Goal: Transaction & Acquisition: Book appointment/travel/reservation

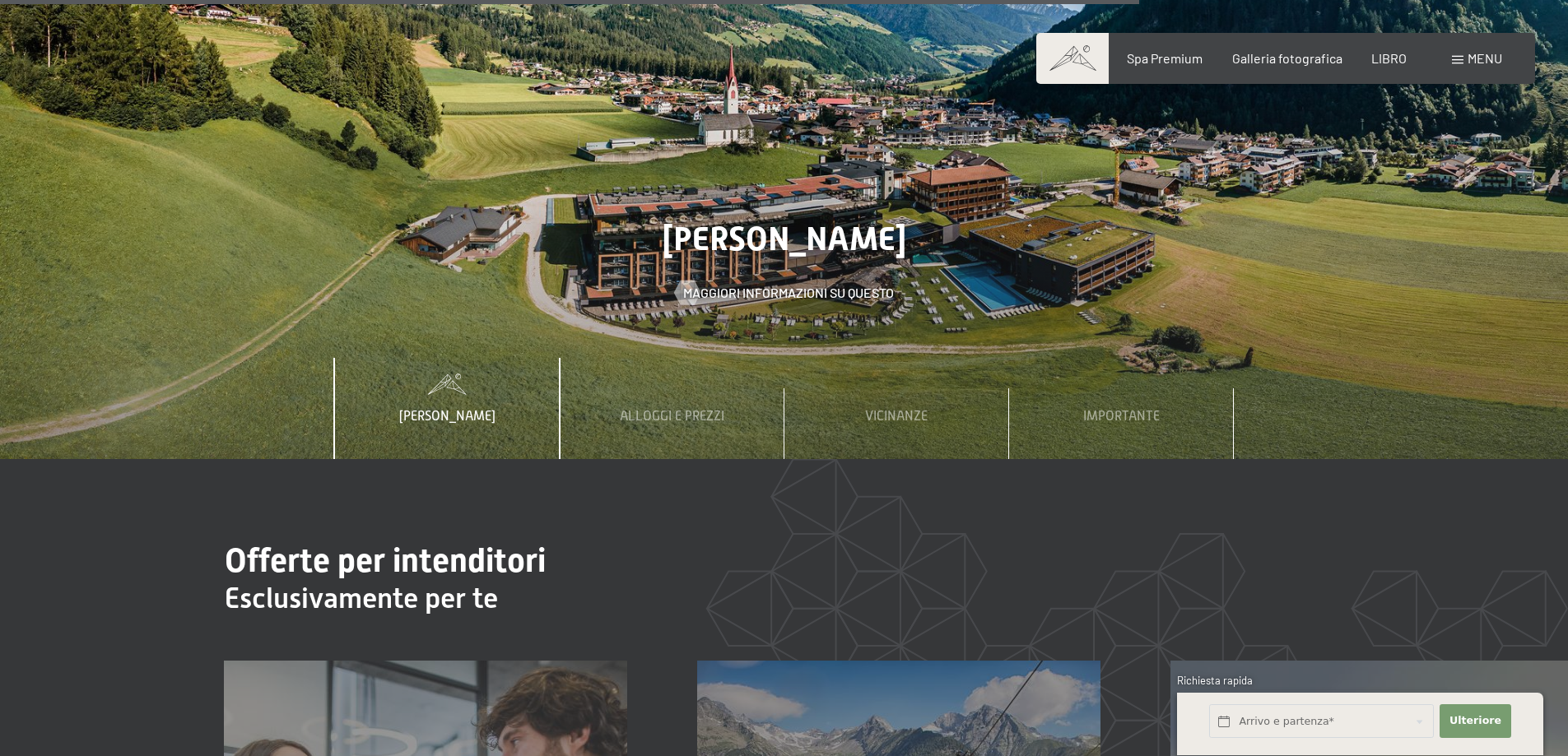
scroll to position [6088, 0]
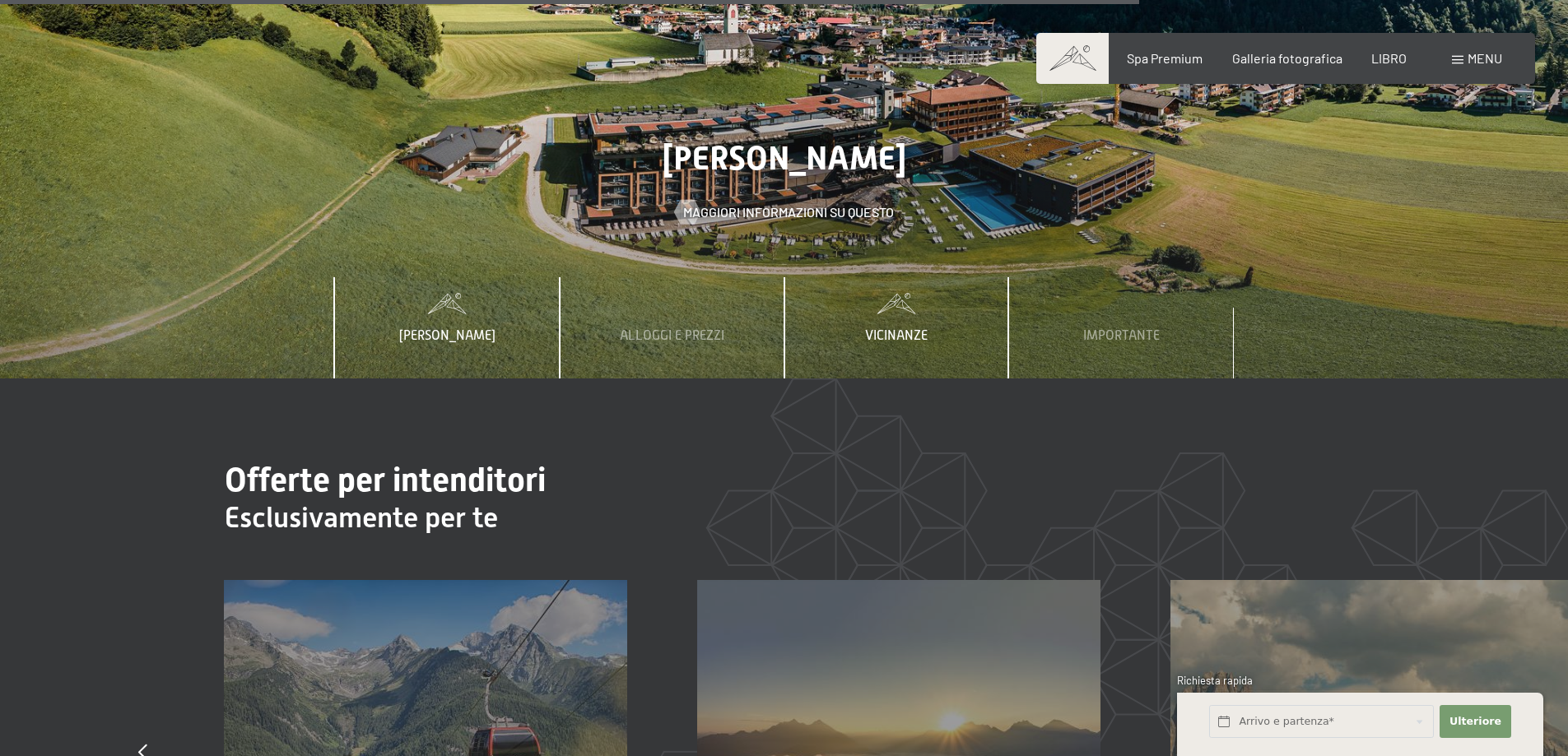
click at [900, 328] on font "Vicinanze" at bounding box center [896, 336] width 63 height 15
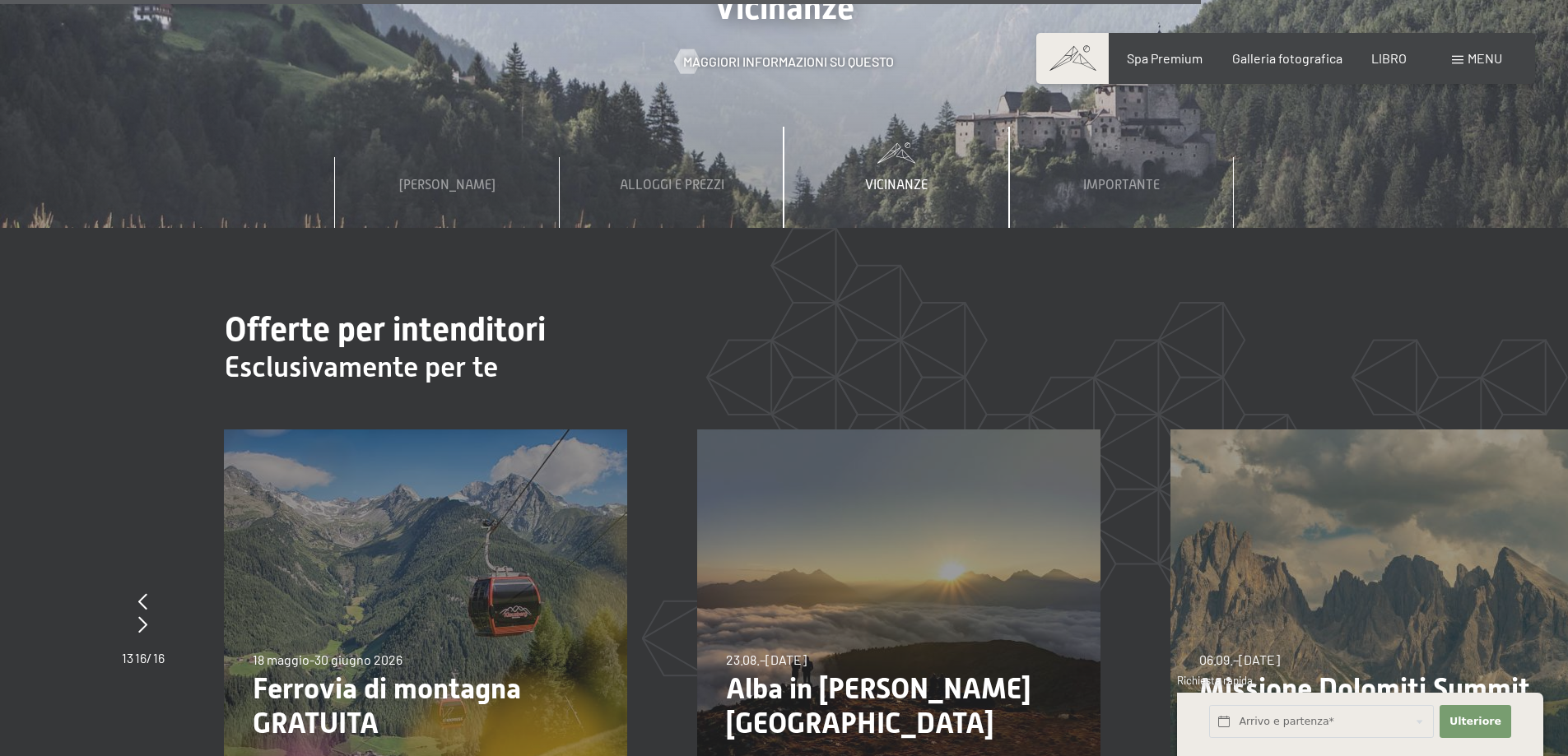
scroll to position [6417, 0]
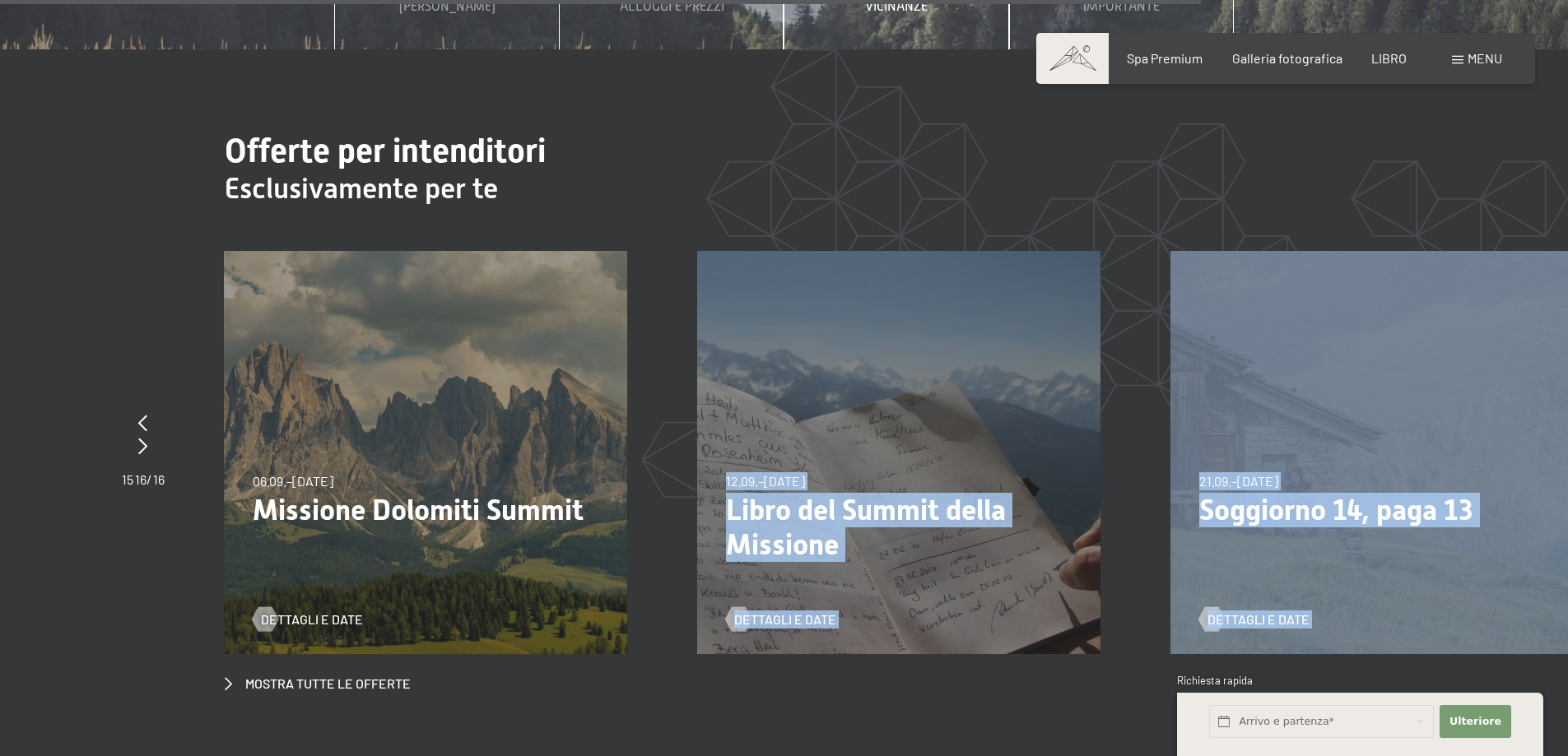
drag, startPoint x: 1560, startPoint y: 424, endPoint x: 1165, endPoint y: 469, distance: 397.6
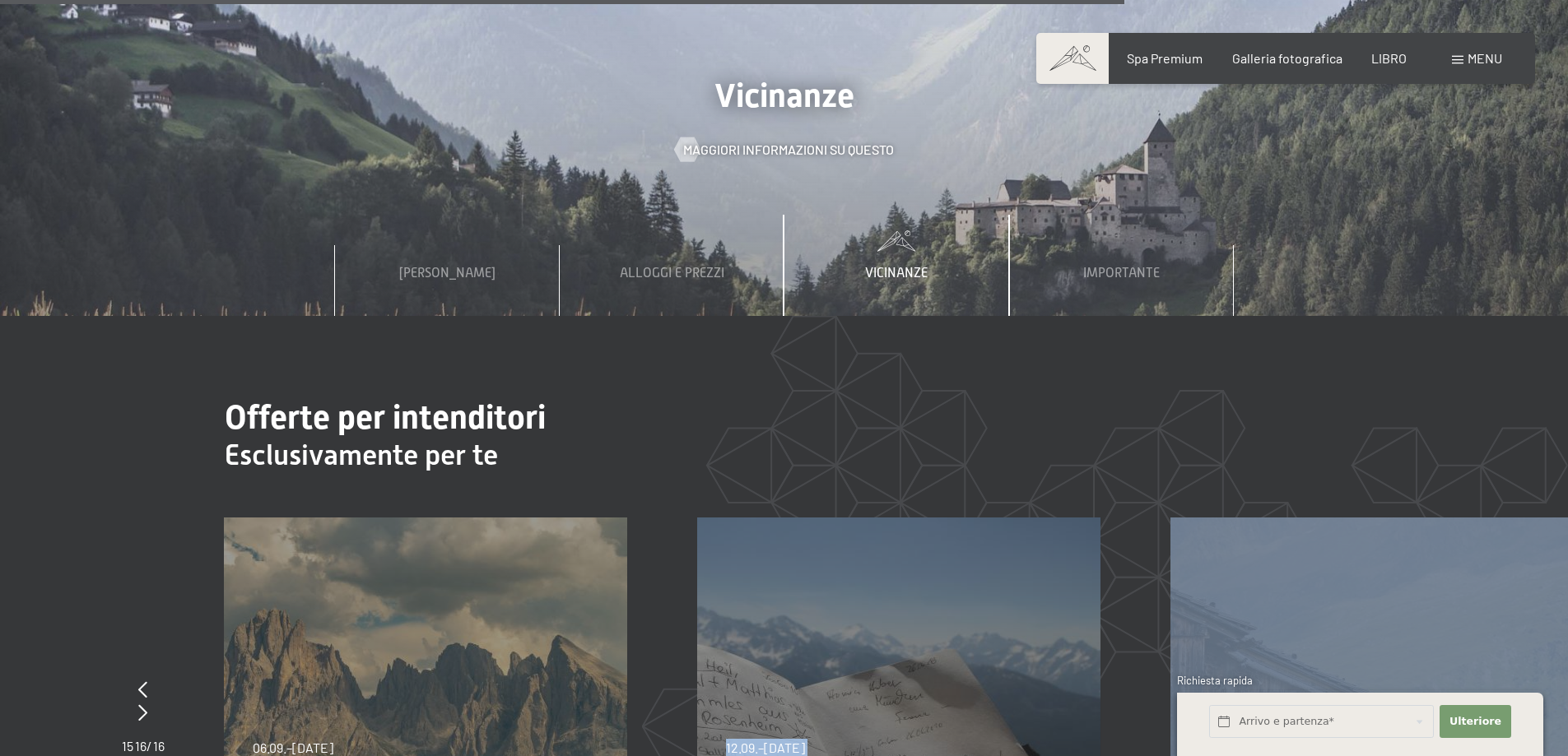
scroll to position [6006, 0]
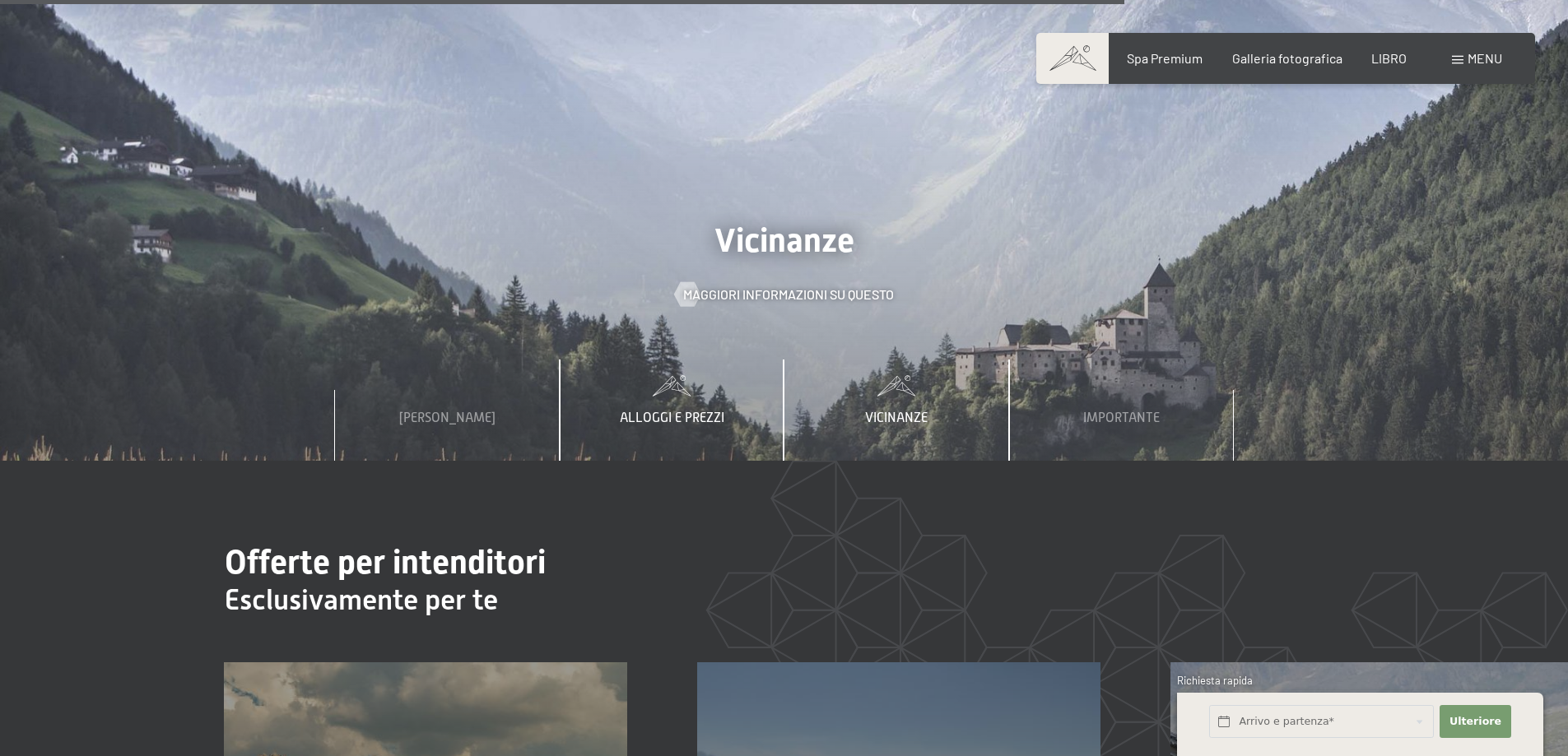
click at [687, 410] on font "Alloggi e prezzi" at bounding box center [672, 418] width 104 height 15
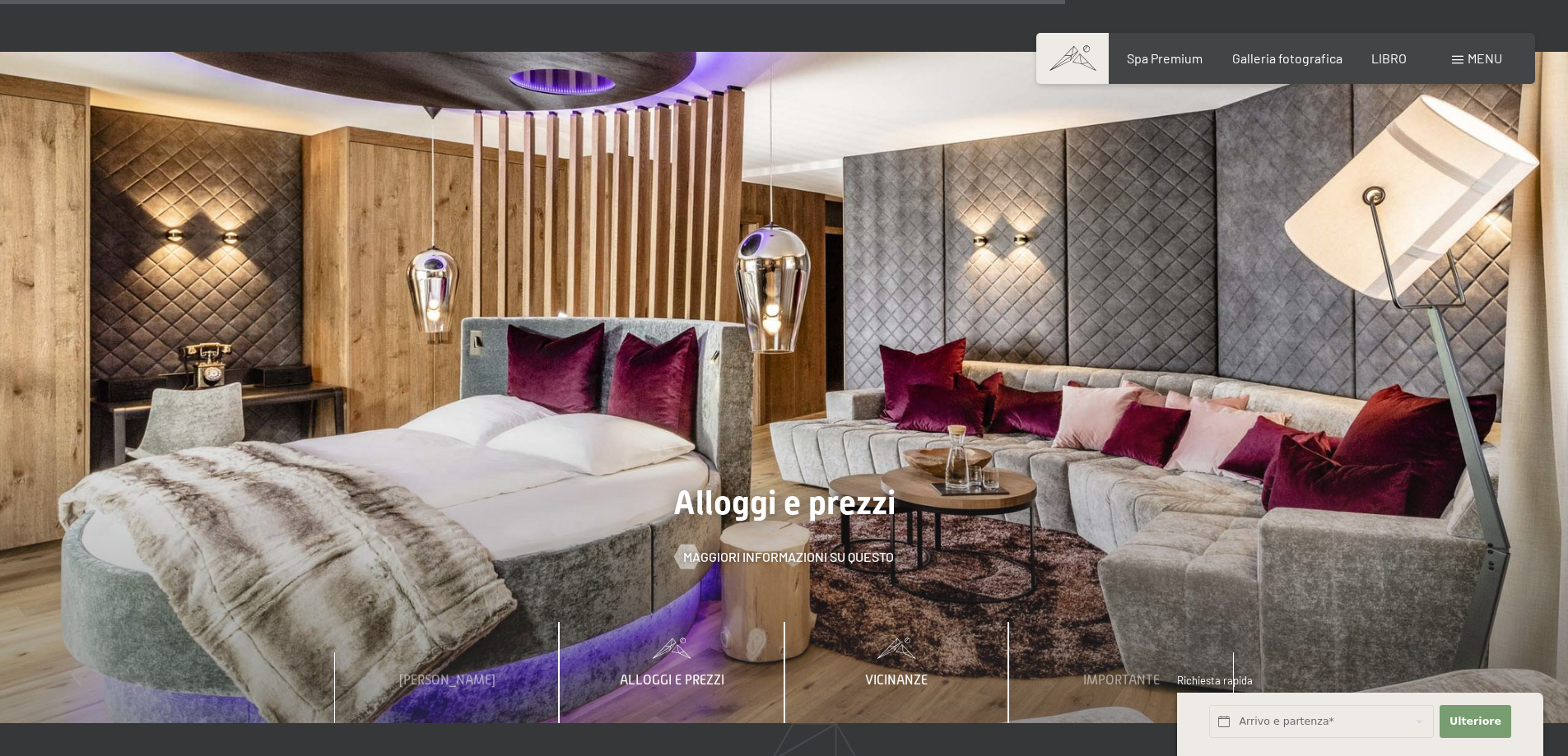
scroll to position [5677, 0]
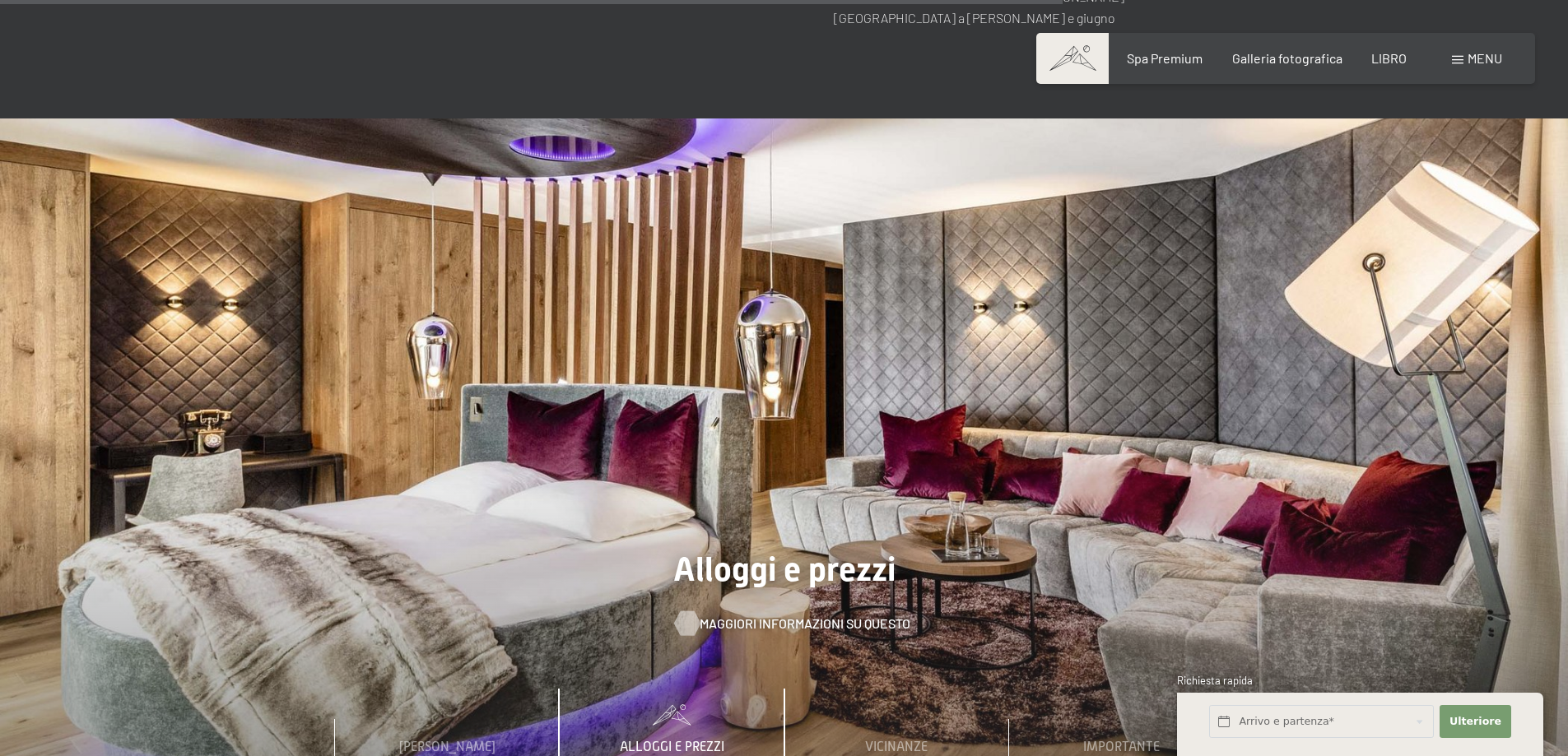
click at [845, 616] on font "Maggiori informazioni su questo" at bounding box center [805, 623] width 211 height 16
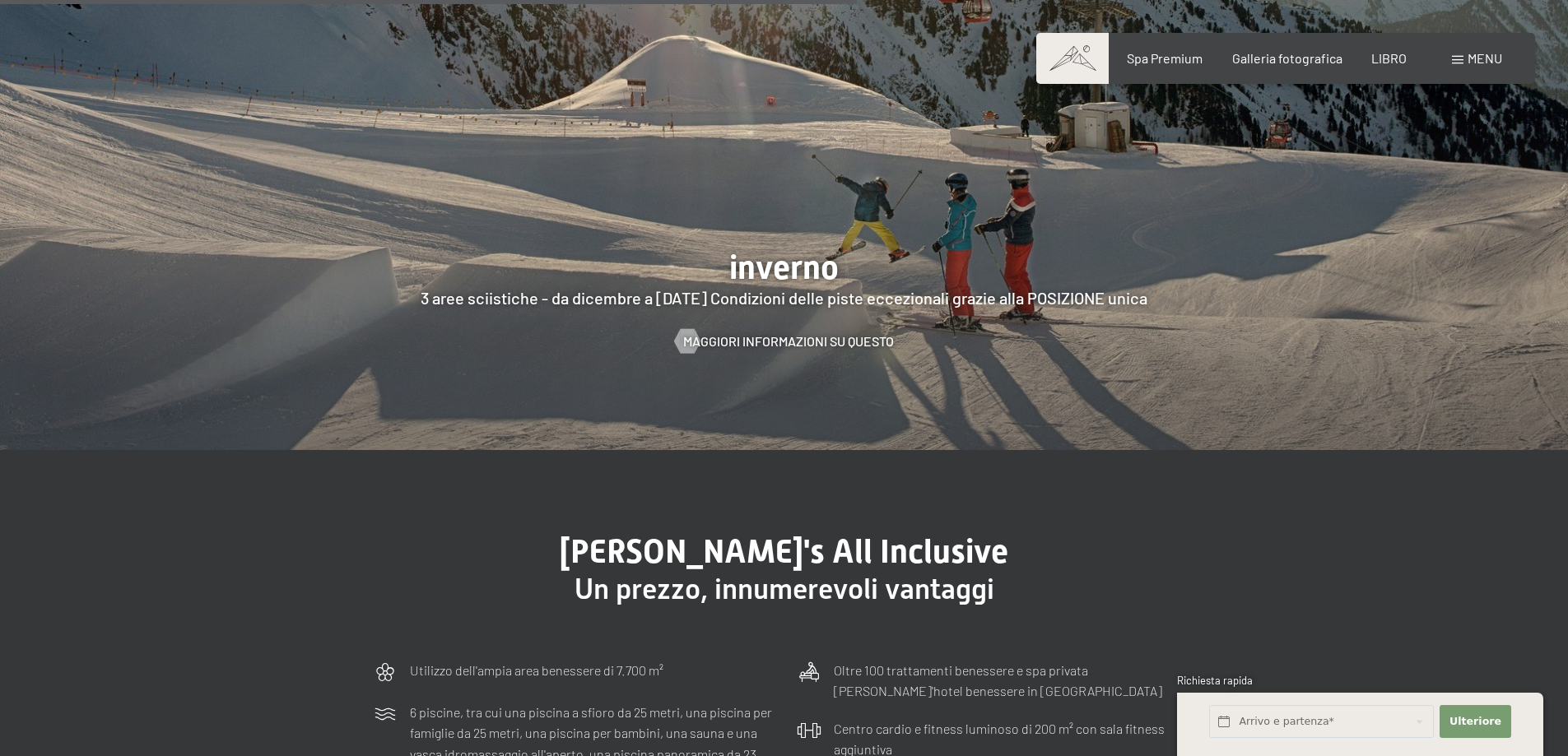
scroll to position [4417, 0]
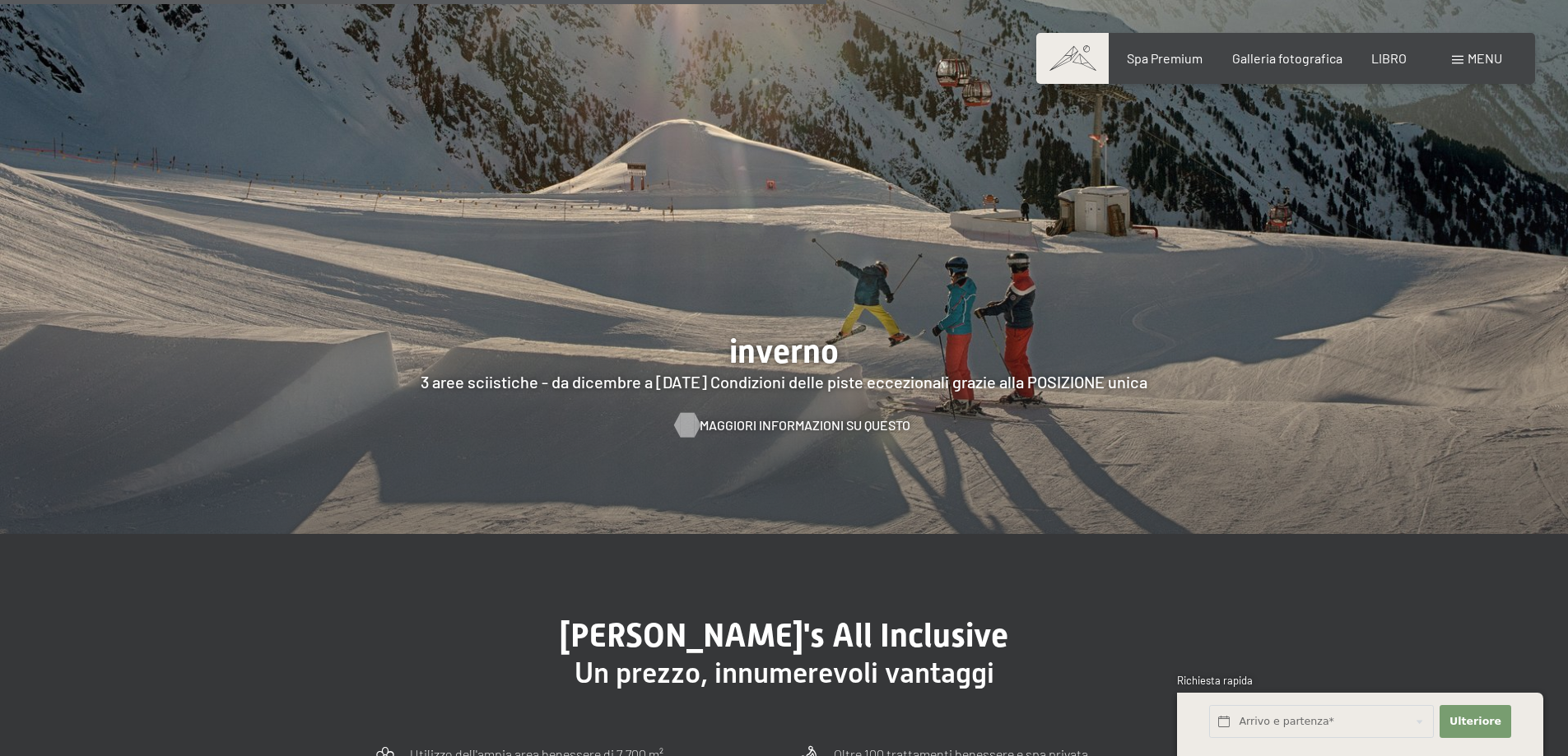
click at [859, 417] on font "Maggiori informazioni su questo" at bounding box center [805, 424] width 211 height 16
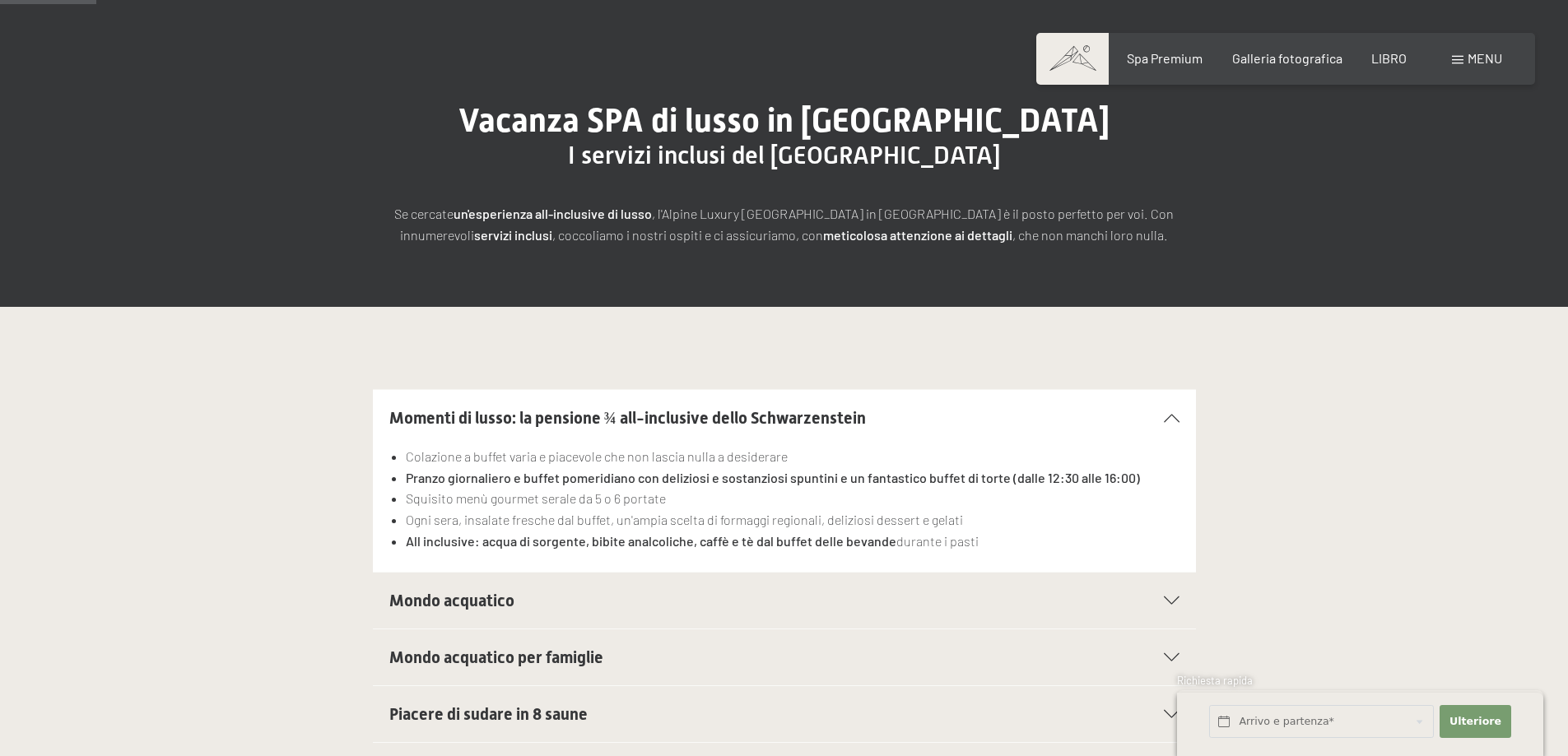
scroll to position [82, 0]
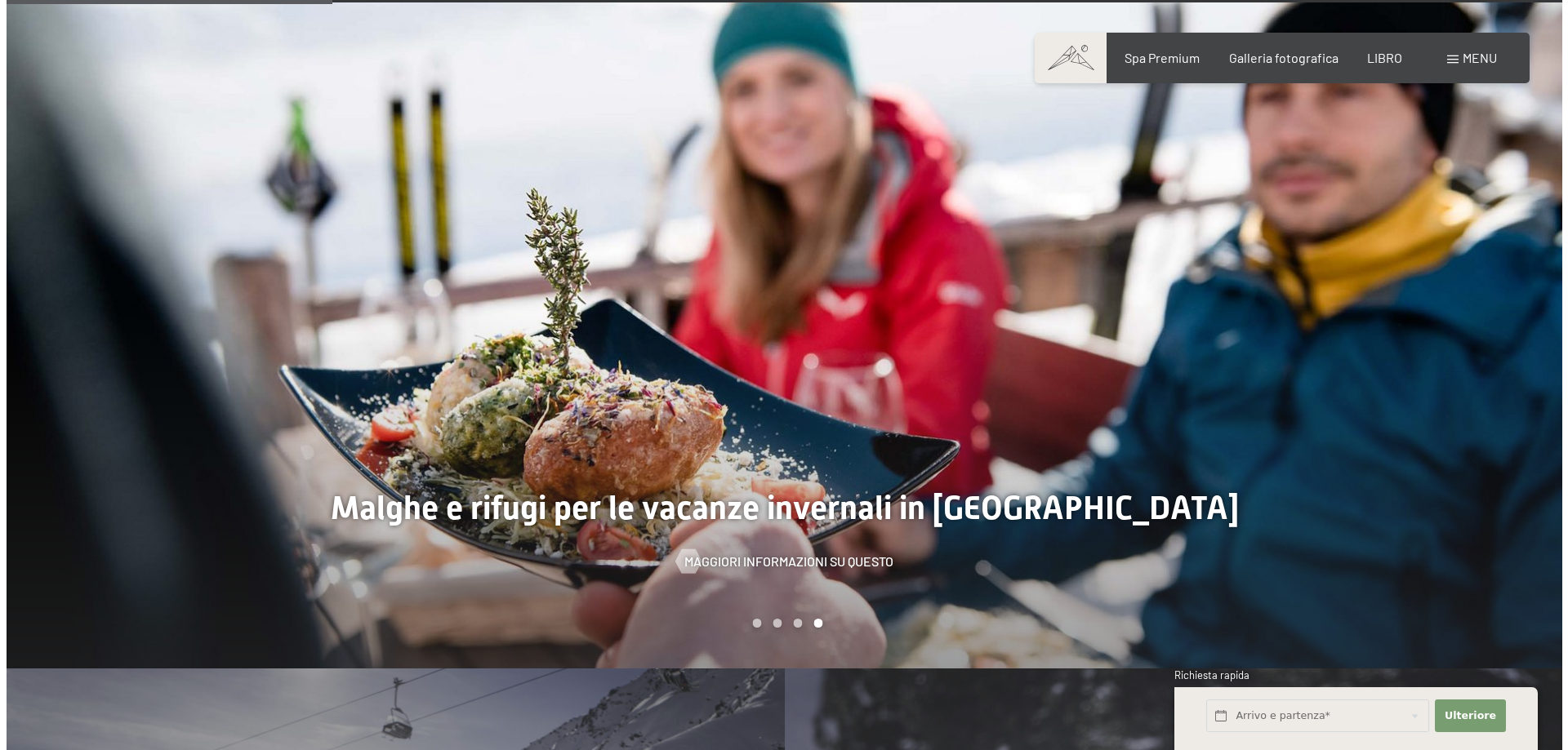
scroll to position [1551, 0]
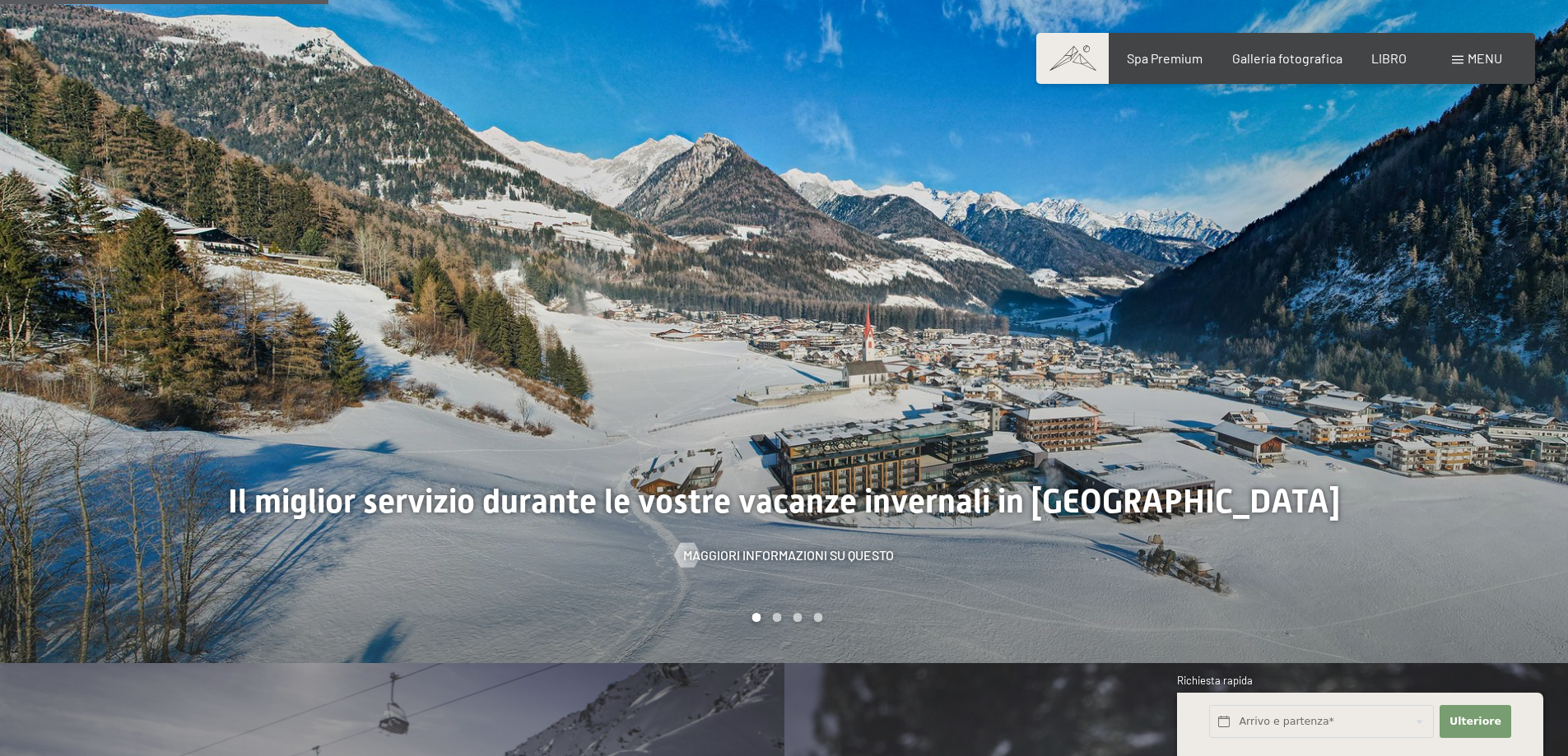
click at [1492, 316] on div at bounding box center [1177, 327] width 785 height 672
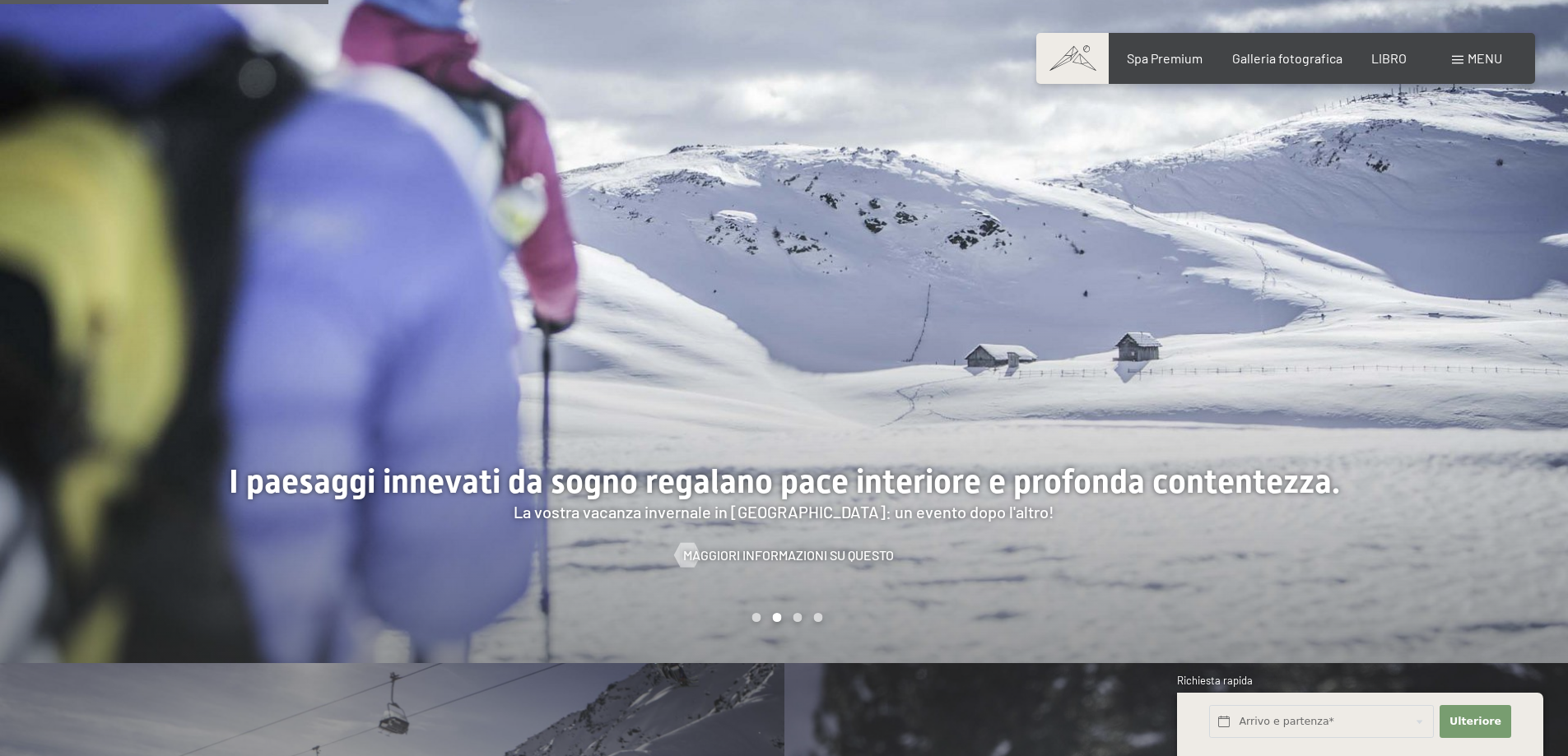
click at [1479, 310] on div at bounding box center [1177, 327] width 785 height 672
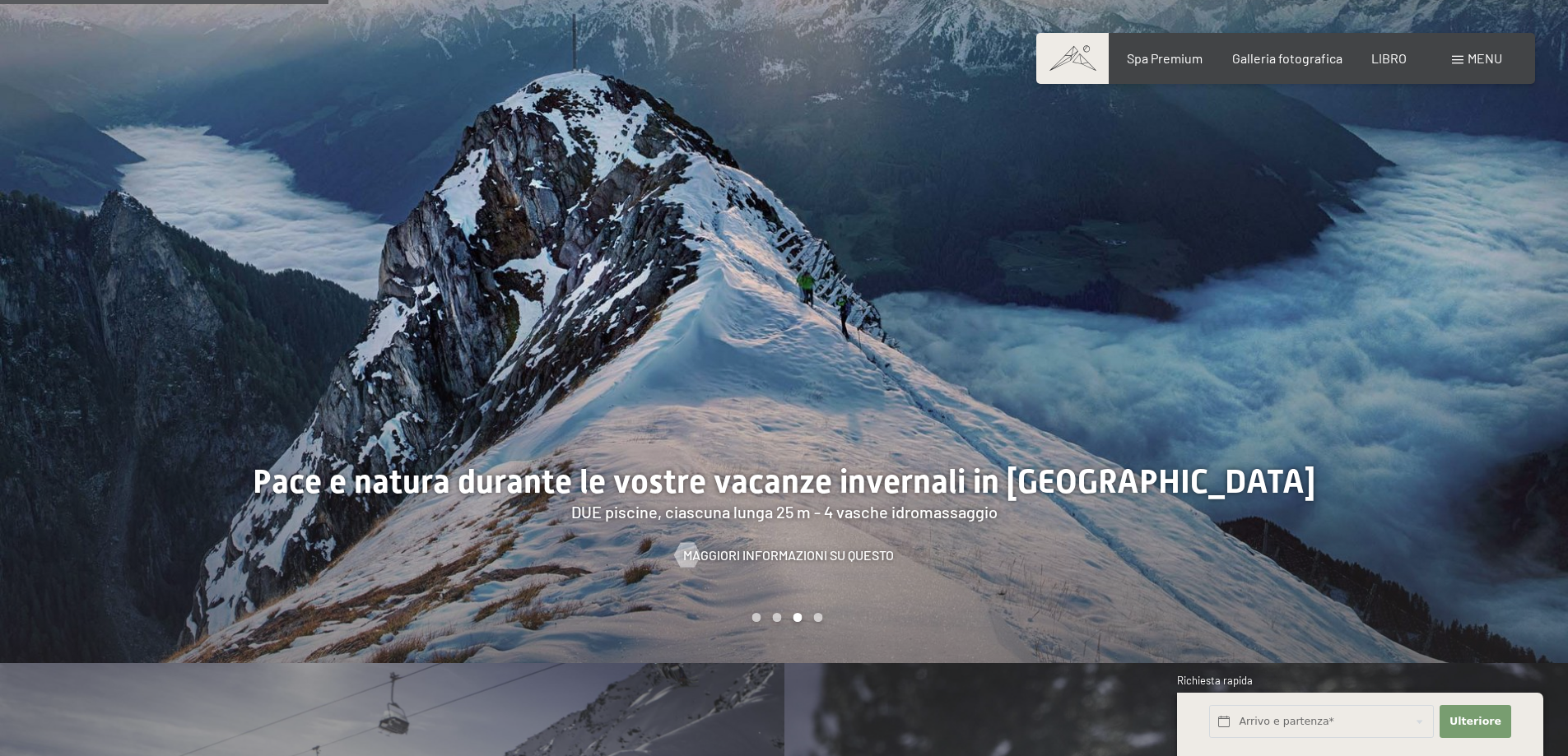
click at [1479, 310] on div at bounding box center [1177, 327] width 785 height 672
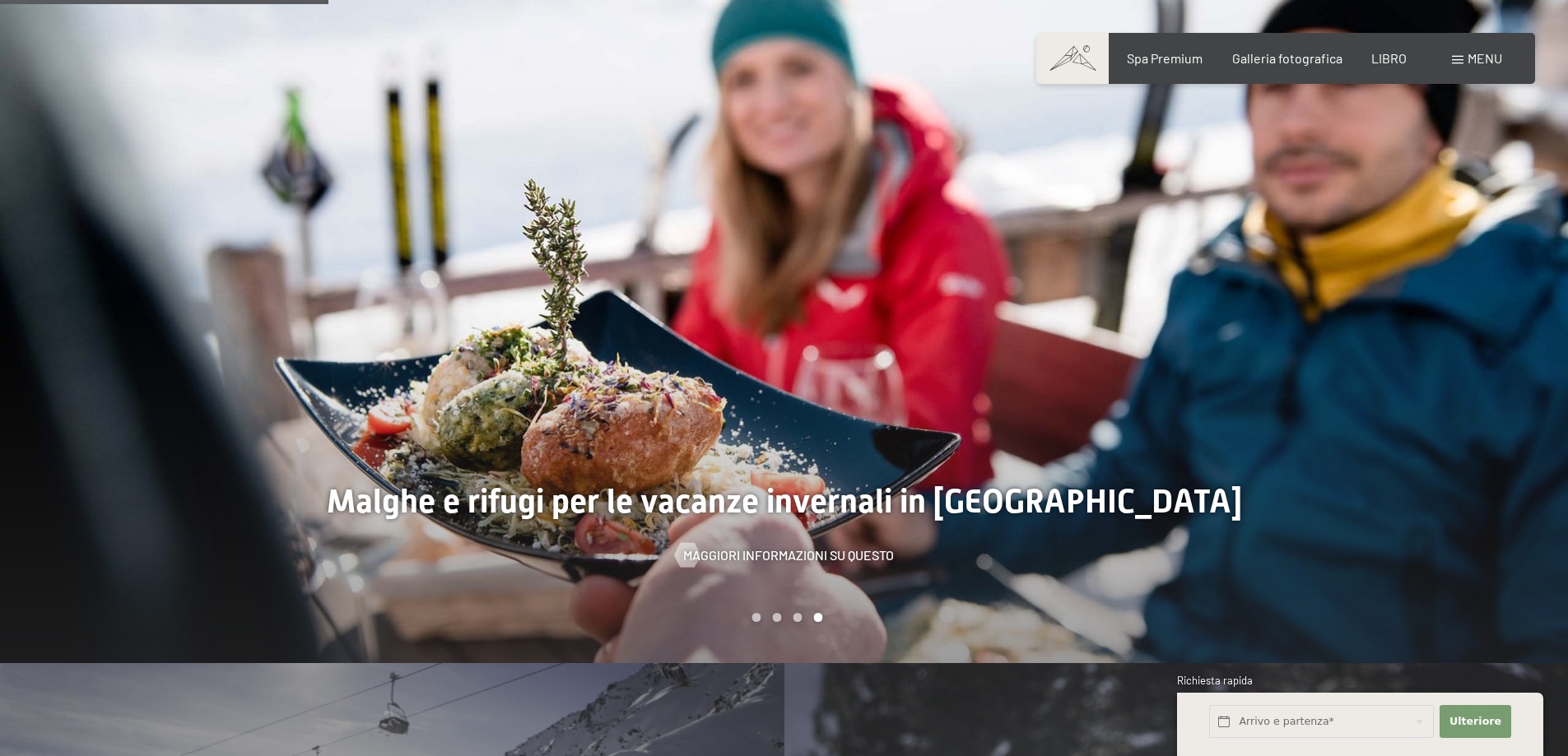
click at [1479, 310] on div at bounding box center [1177, 327] width 785 height 672
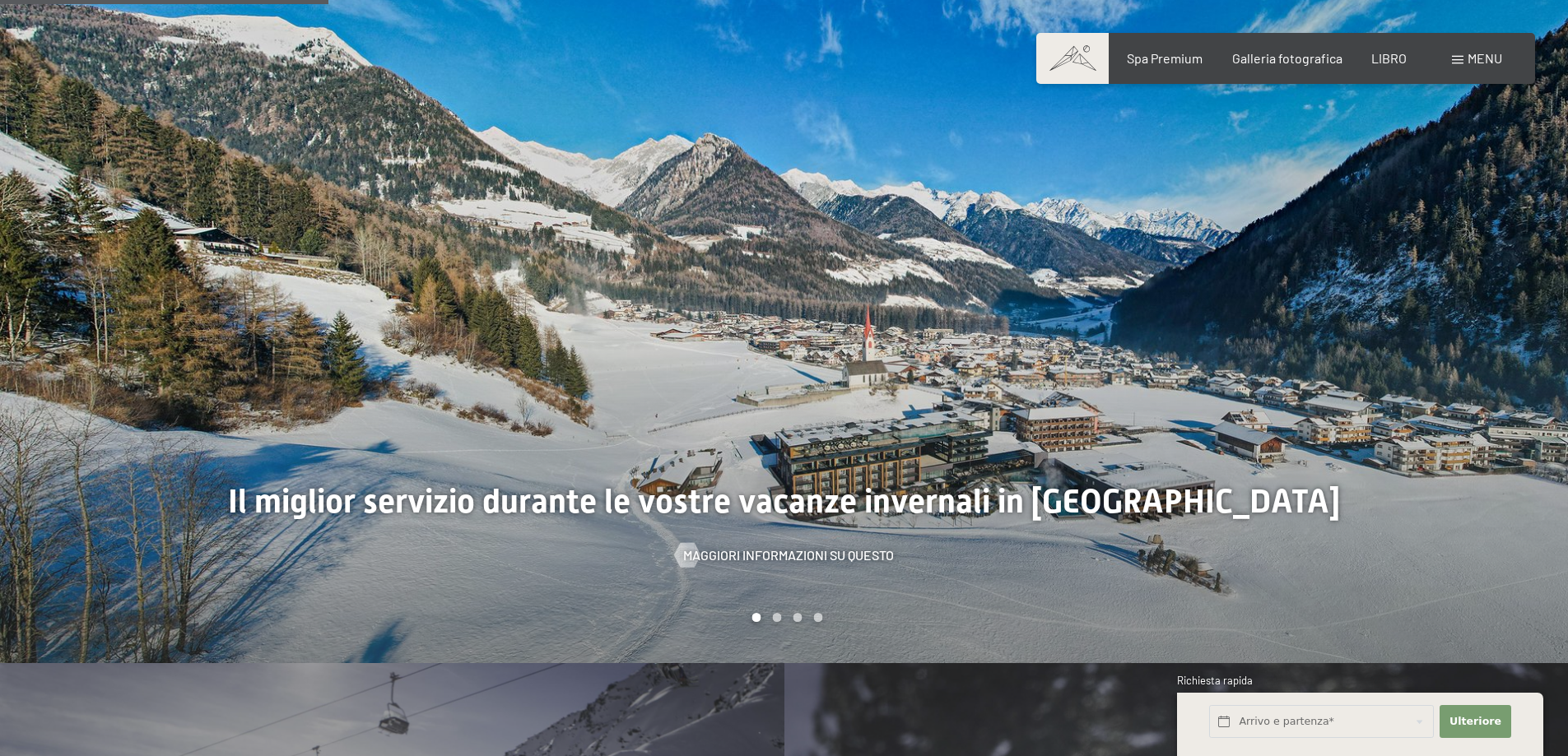
click at [164, 300] on div at bounding box center [392, 327] width 785 height 672
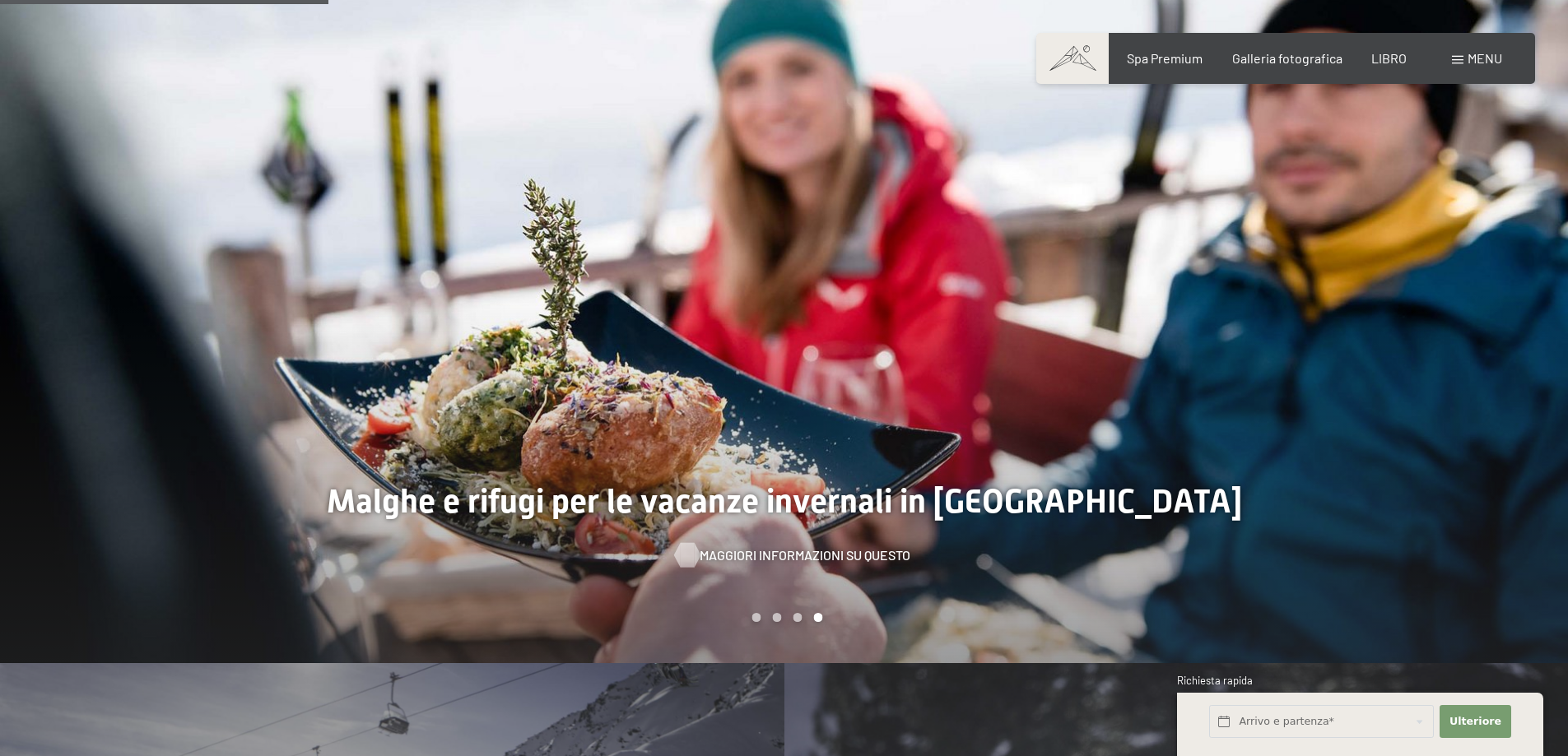
click at [702, 547] on font "Maggiori informazioni su questo" at bounding box center [805, 555] width 211 height 16
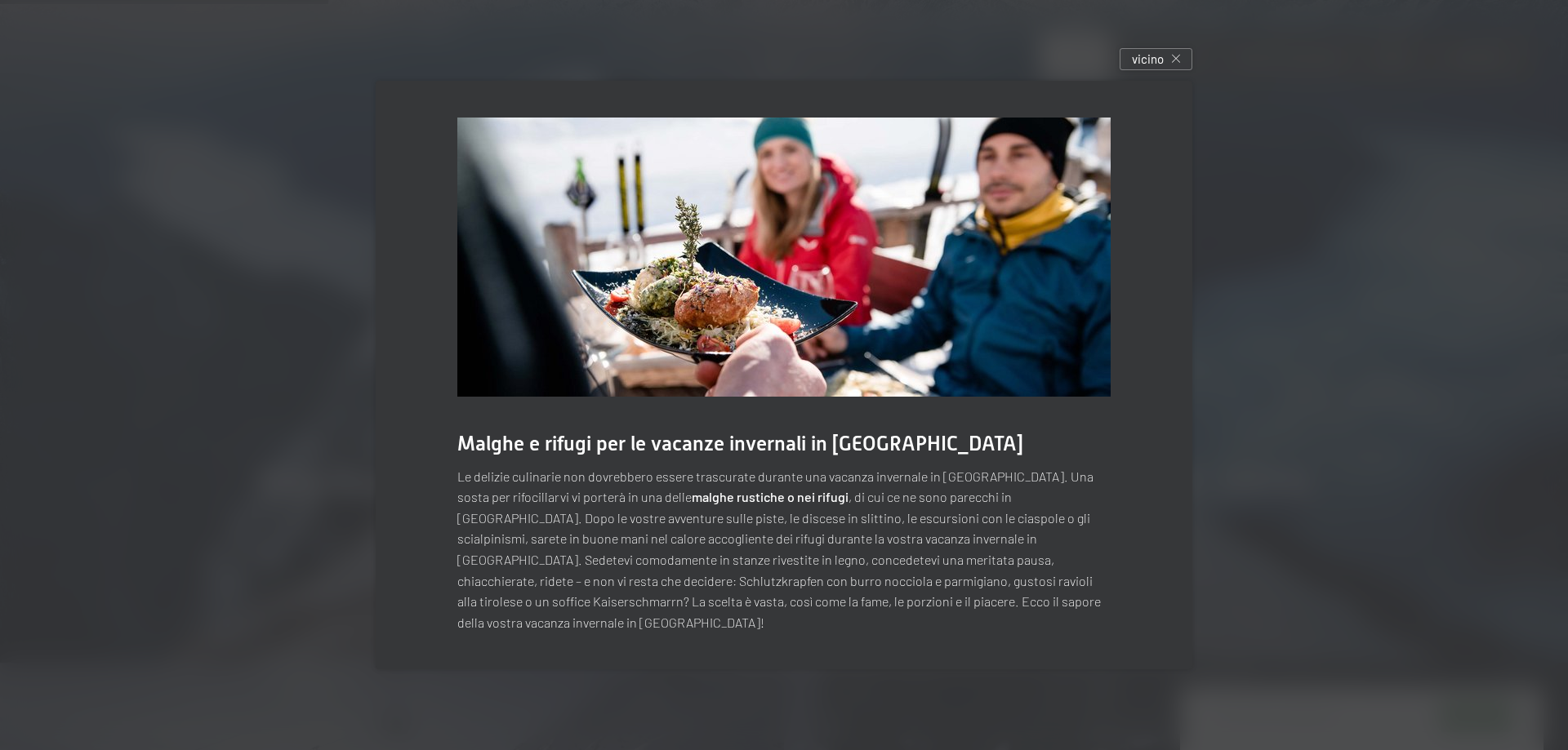
click at [1168, 63] on div "vicino" at bounding box center [1156, 59] width 73 height 22
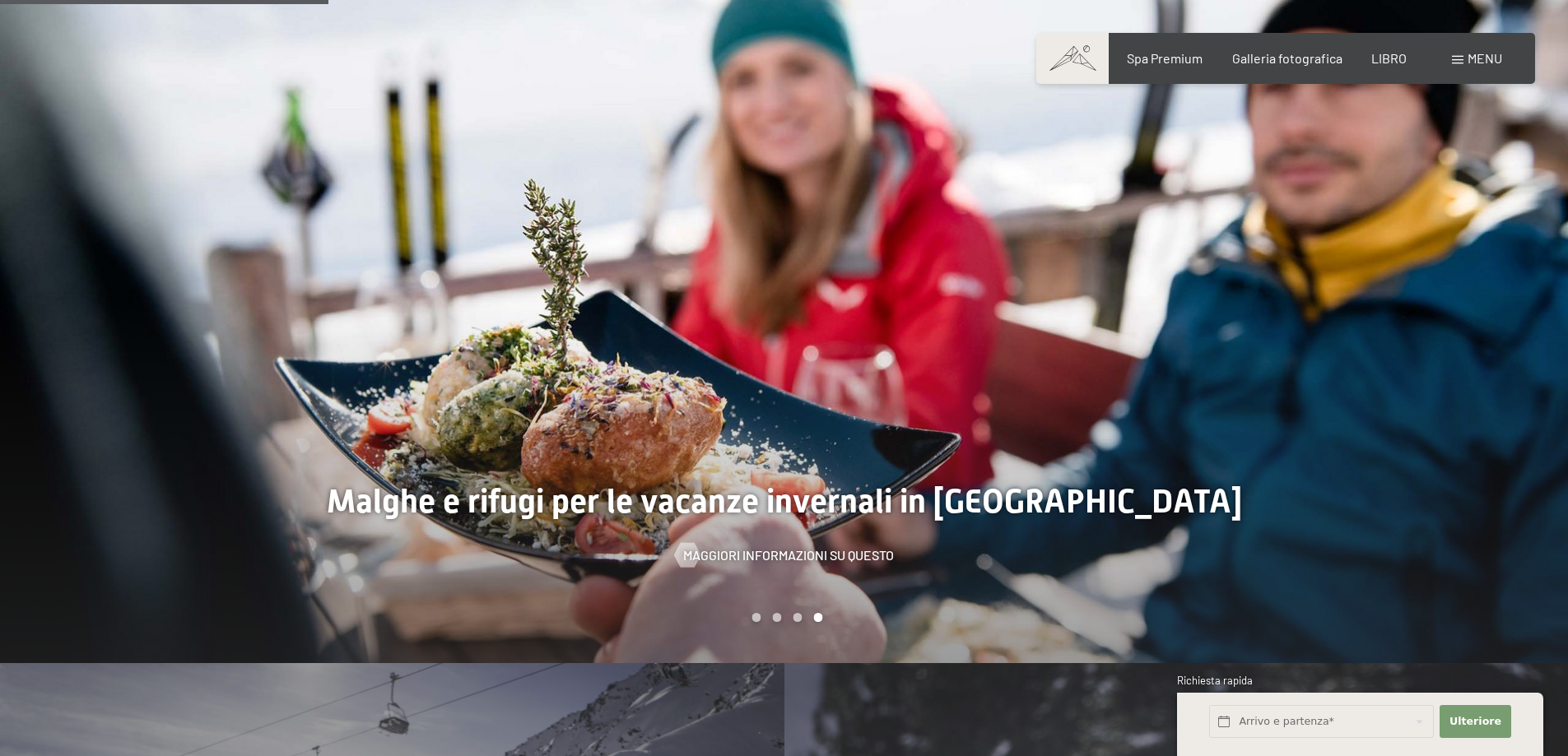
click at [1455, 57] on span at bounding box center [1458, 60] width 12 height 8
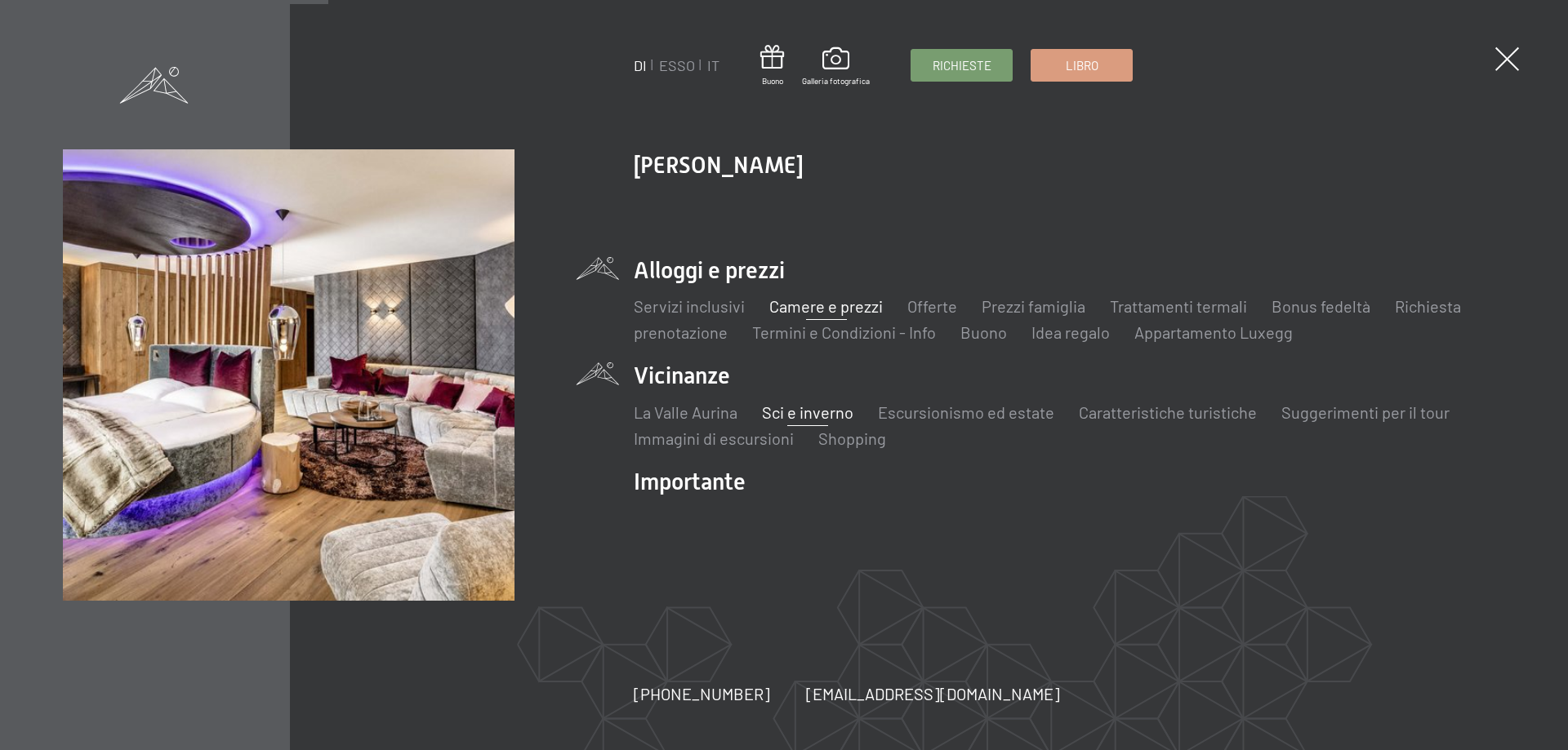
click at [815, 308] on font "Camere e prezzi" at bounding box center [826, 307] width 114 height 20
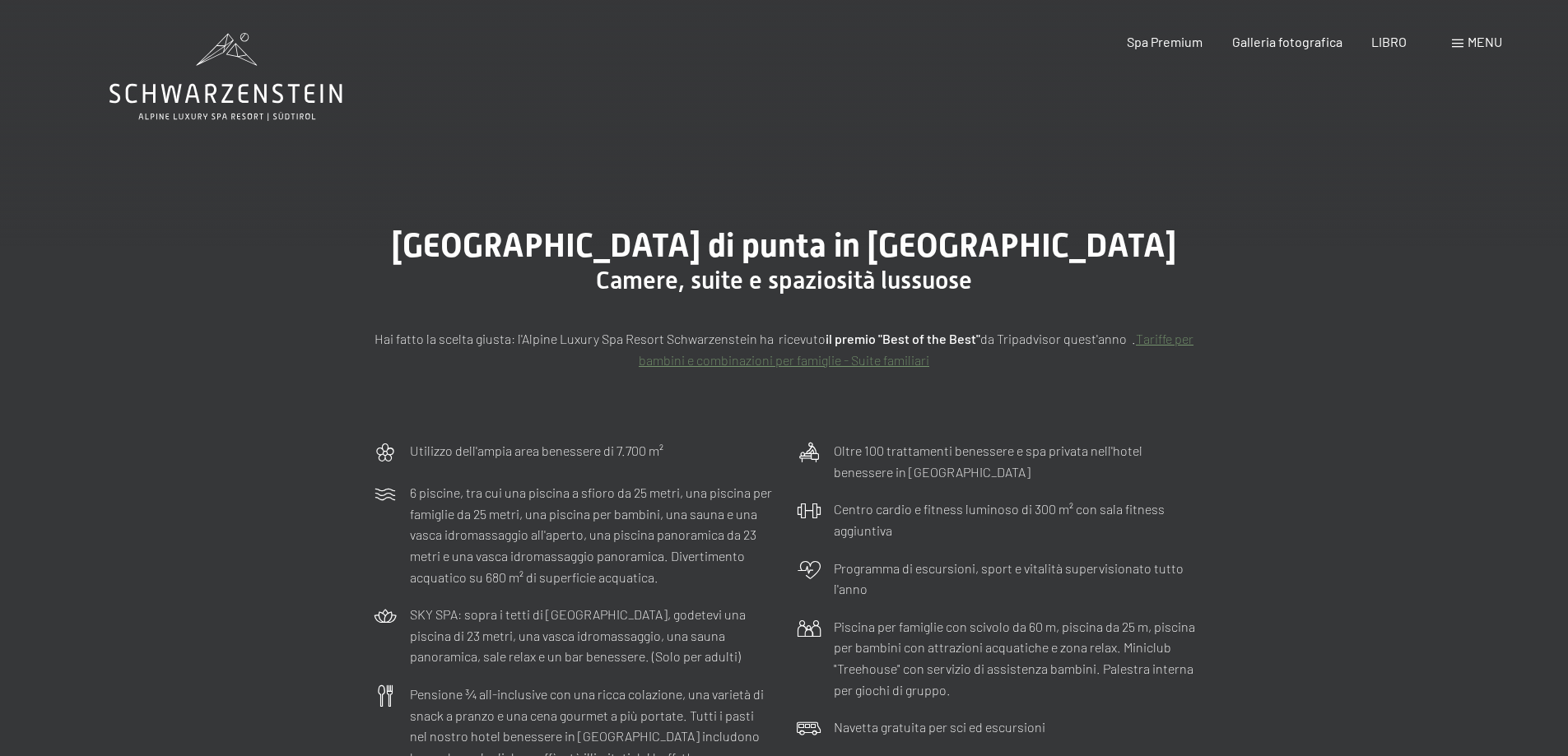
click at [1165, 337] on font "Tariffe per bambini e combinazioni per famiglie - Suite familiari" at bounding box center [916, 349] width 555 height 37
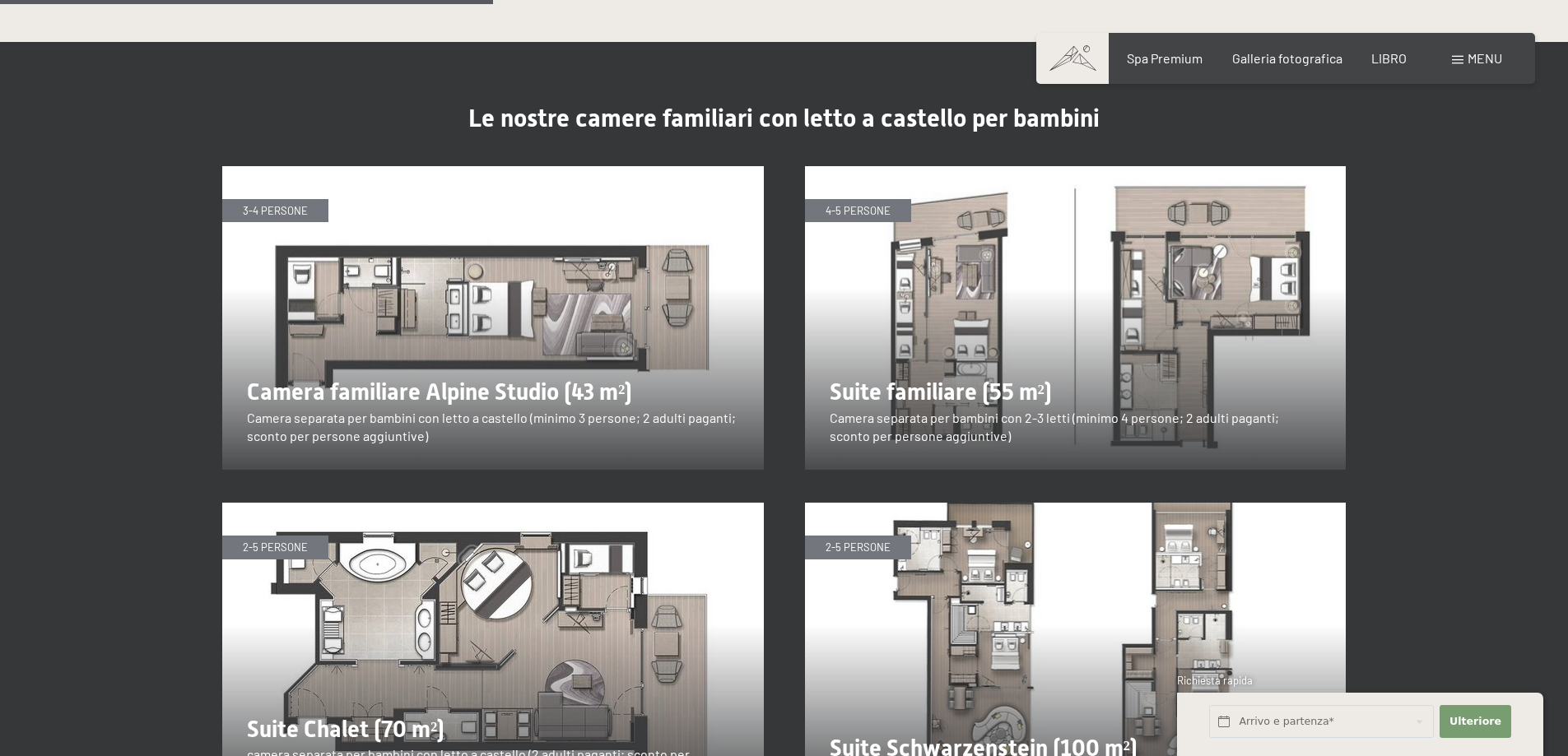
scroll to position [1975, 0]
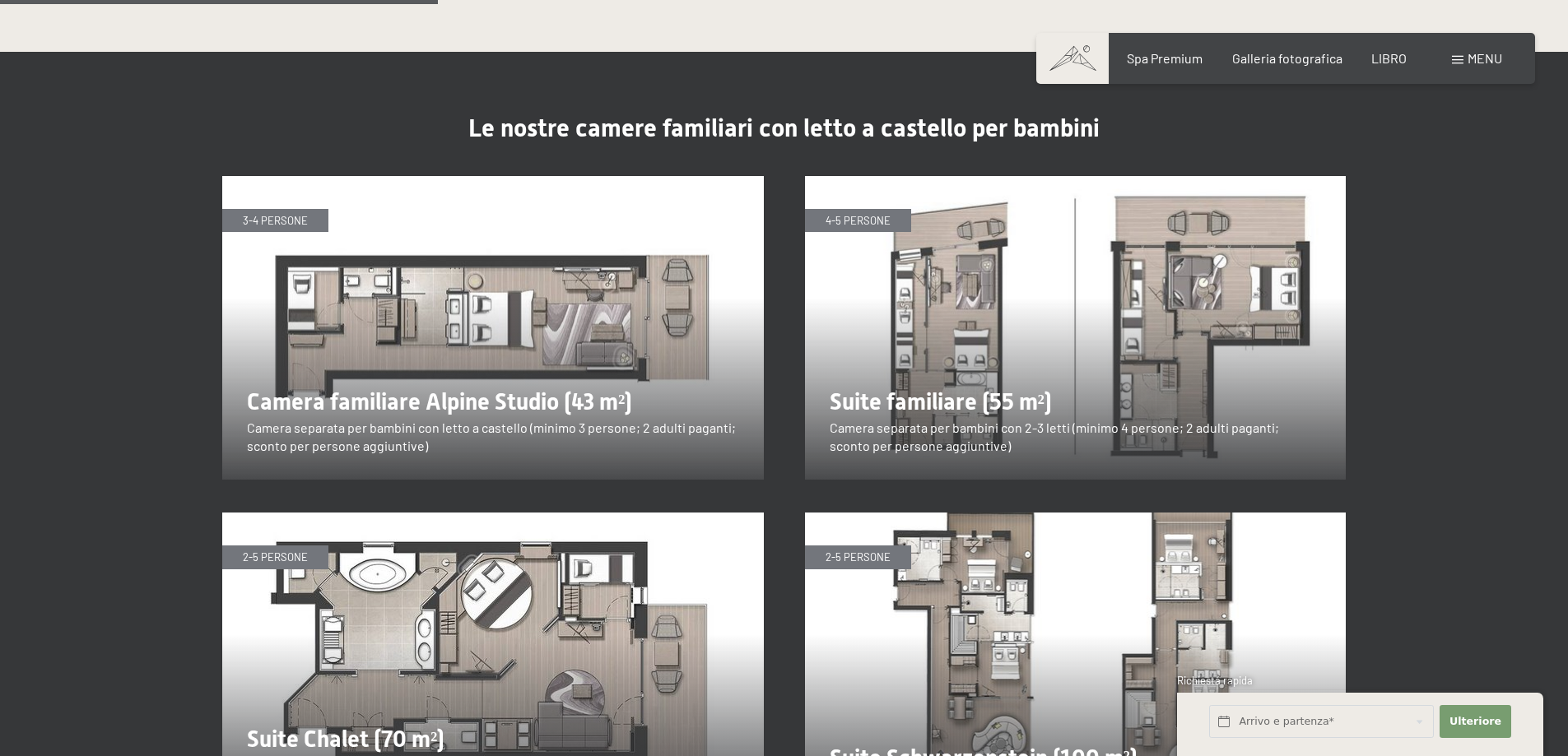
click at [589, 355] on img at bounding box center [493, 328] width 542 height 304
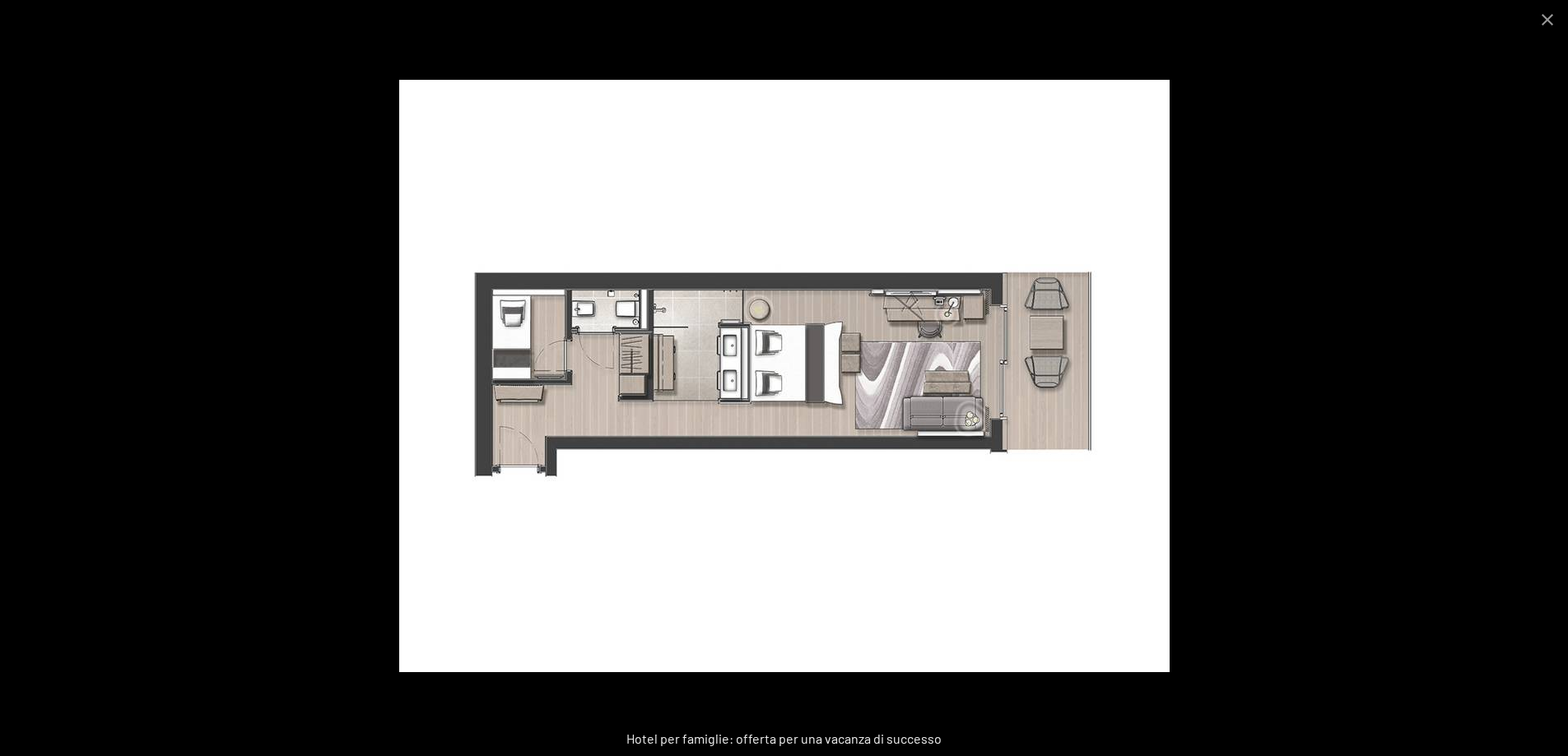
click at [990, 386] on img at bounding box center [785, 376] width 771 height 592
click at [1550, 17] on button "Chiudi galleria" at bounding box center [1547, 19] width 41 height 38
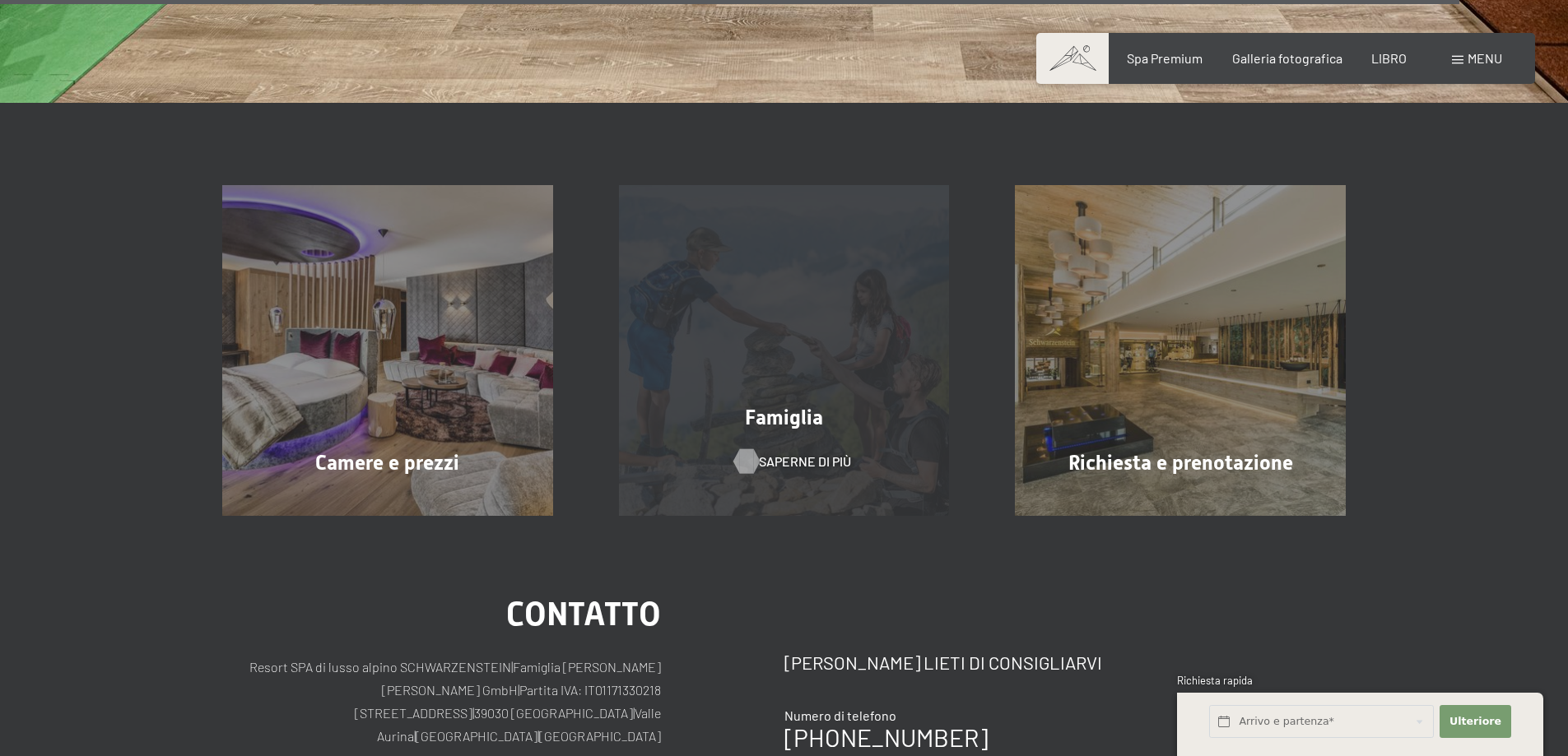
scroll to position [6664, 0]
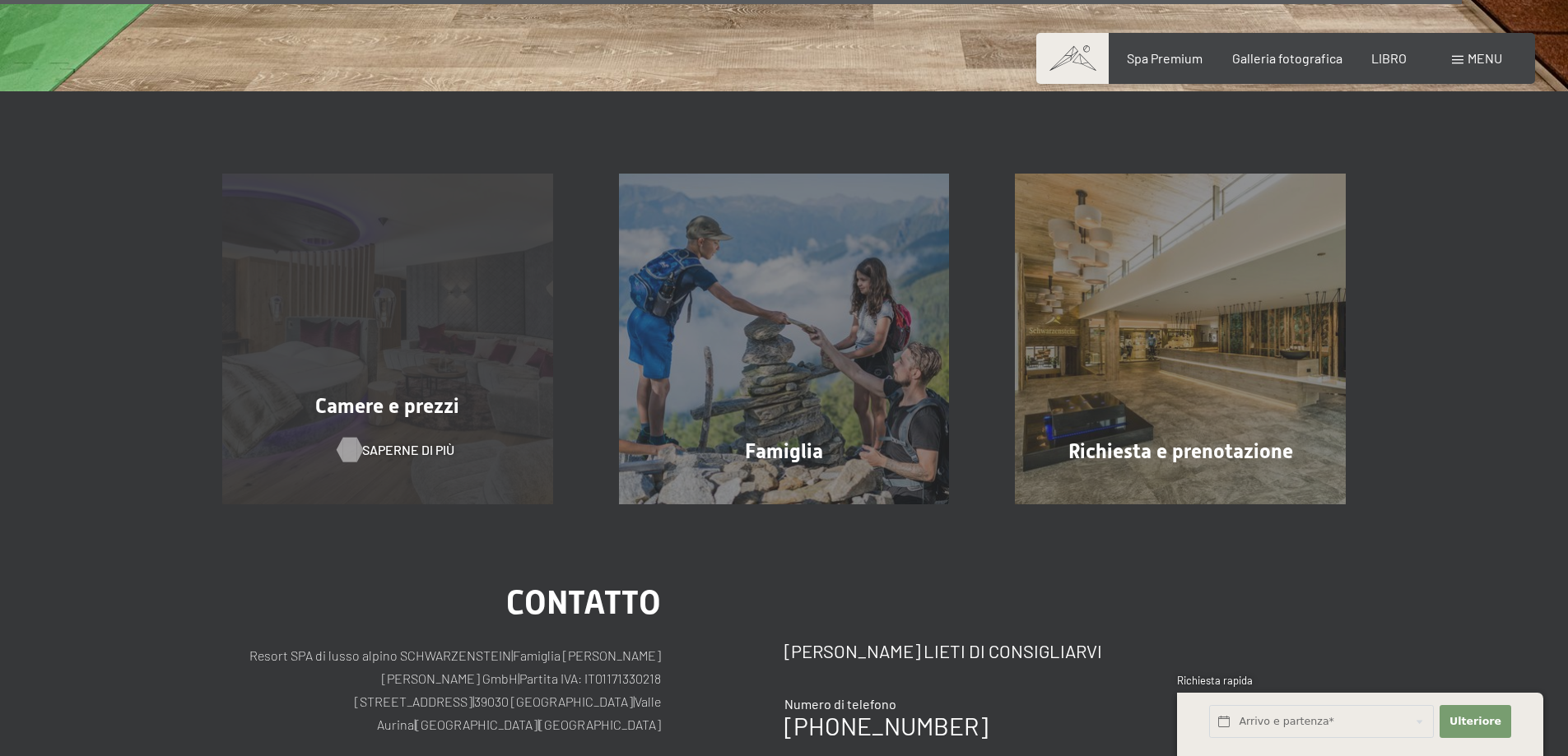
click at [407, 442] on font "Saperne di più" at bounding box center [408, 449] width 92 height 16
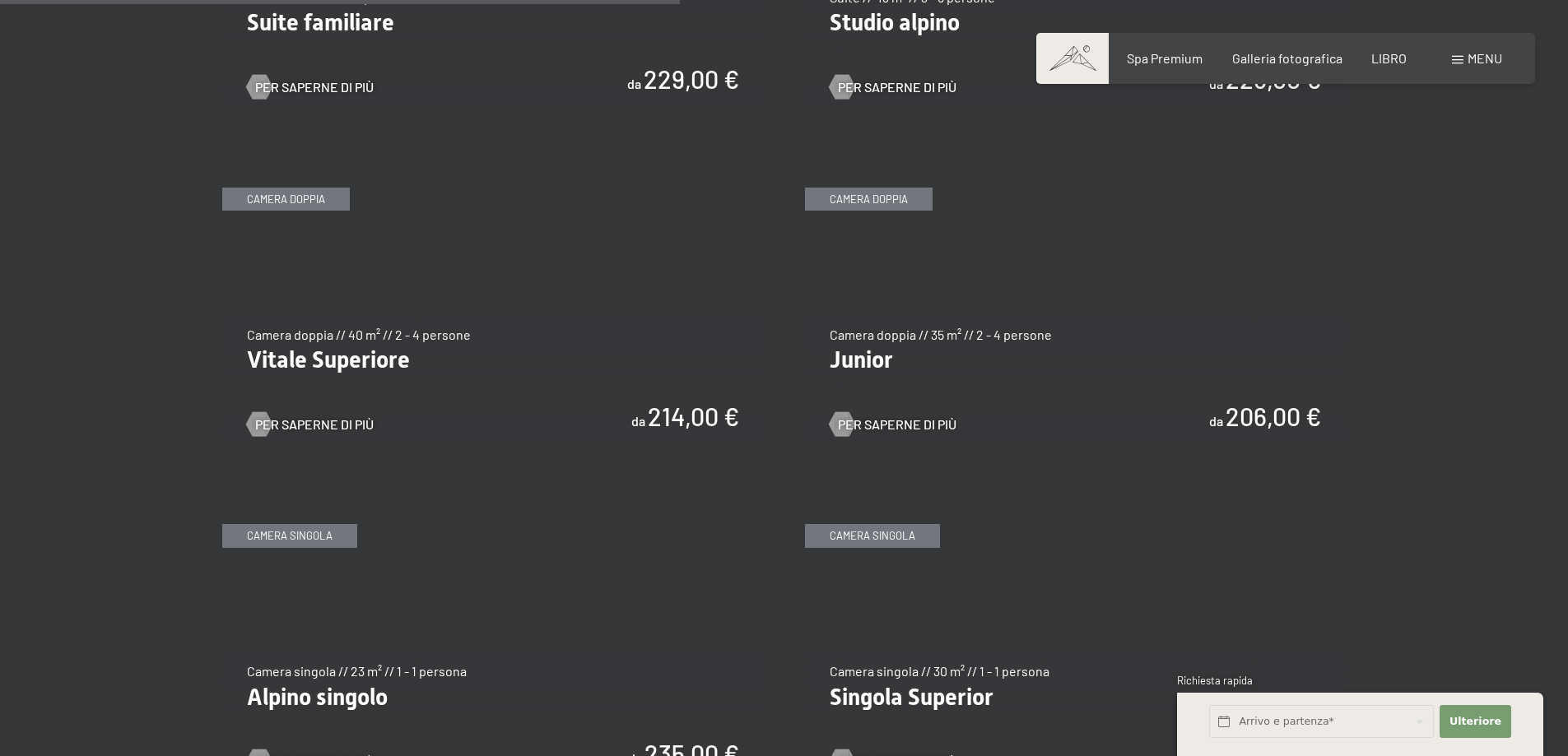
scroll to position [2304, 0]
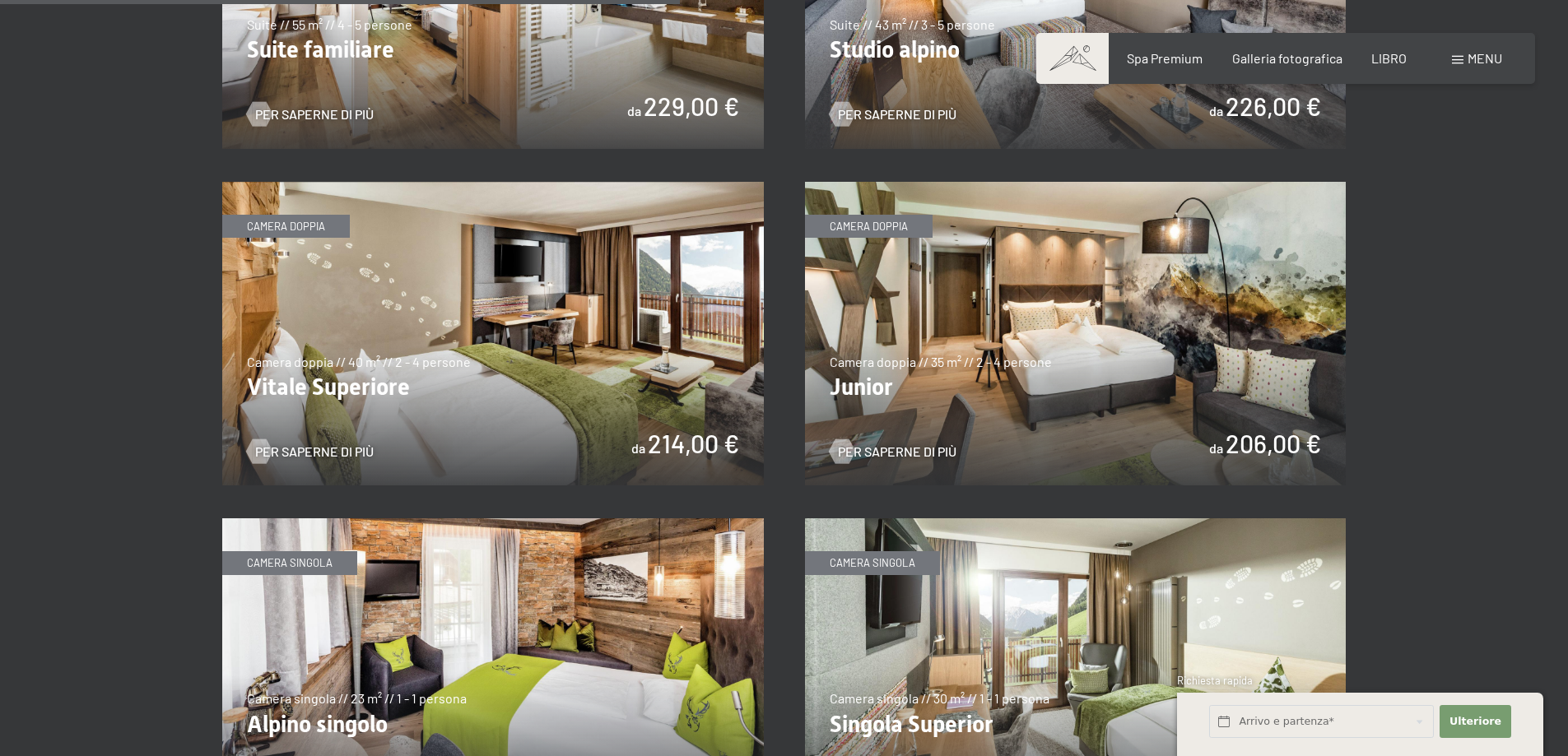
click at [1072, 358] on img at bounding box center [1076, 334] width 542 height 304
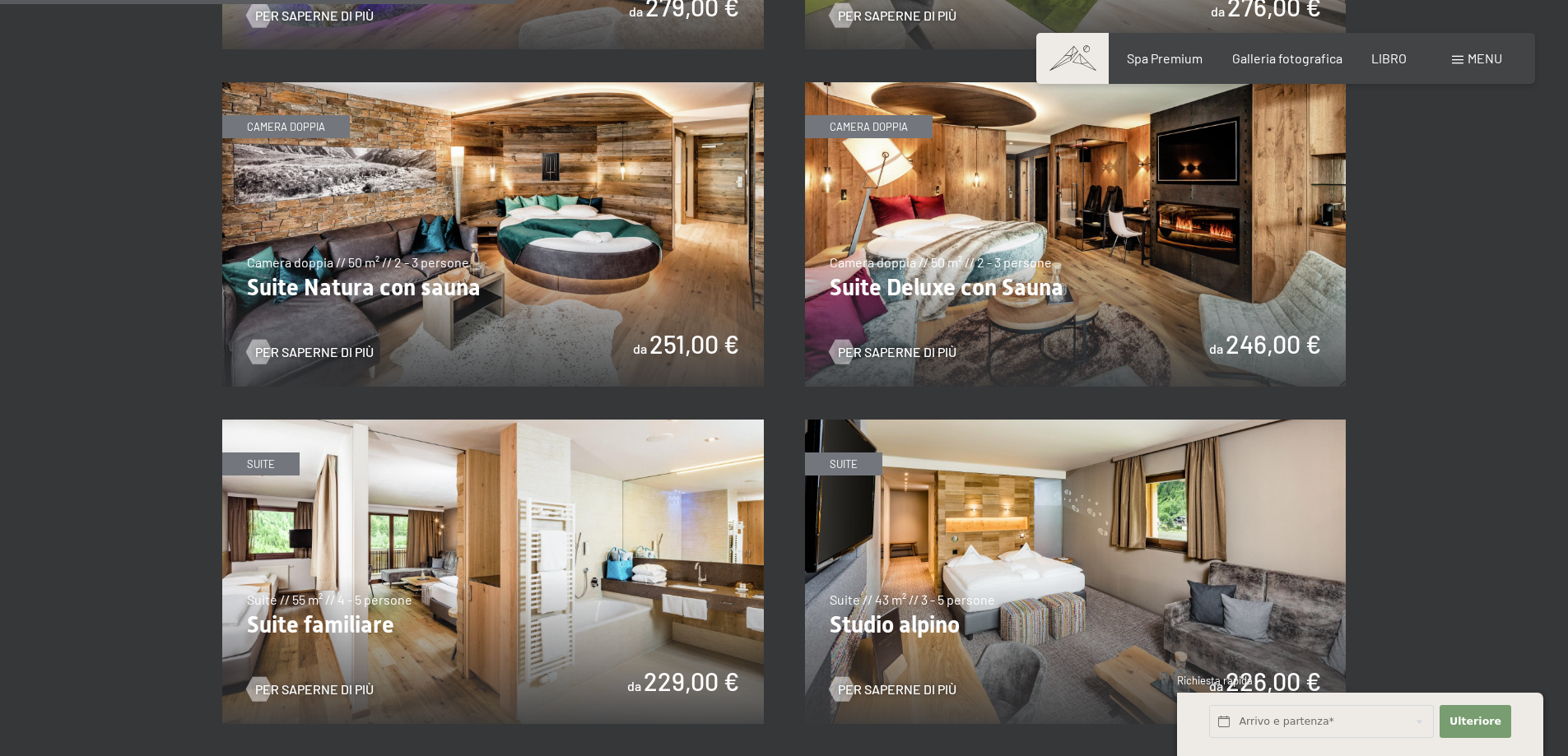
scroll to position [1728, 0]
click at [1212, 253] on img at bounding box center [1076, 235] width 542 height 304
click at [626, 238] on img at bounding box center [493, 235] width 542 height 304
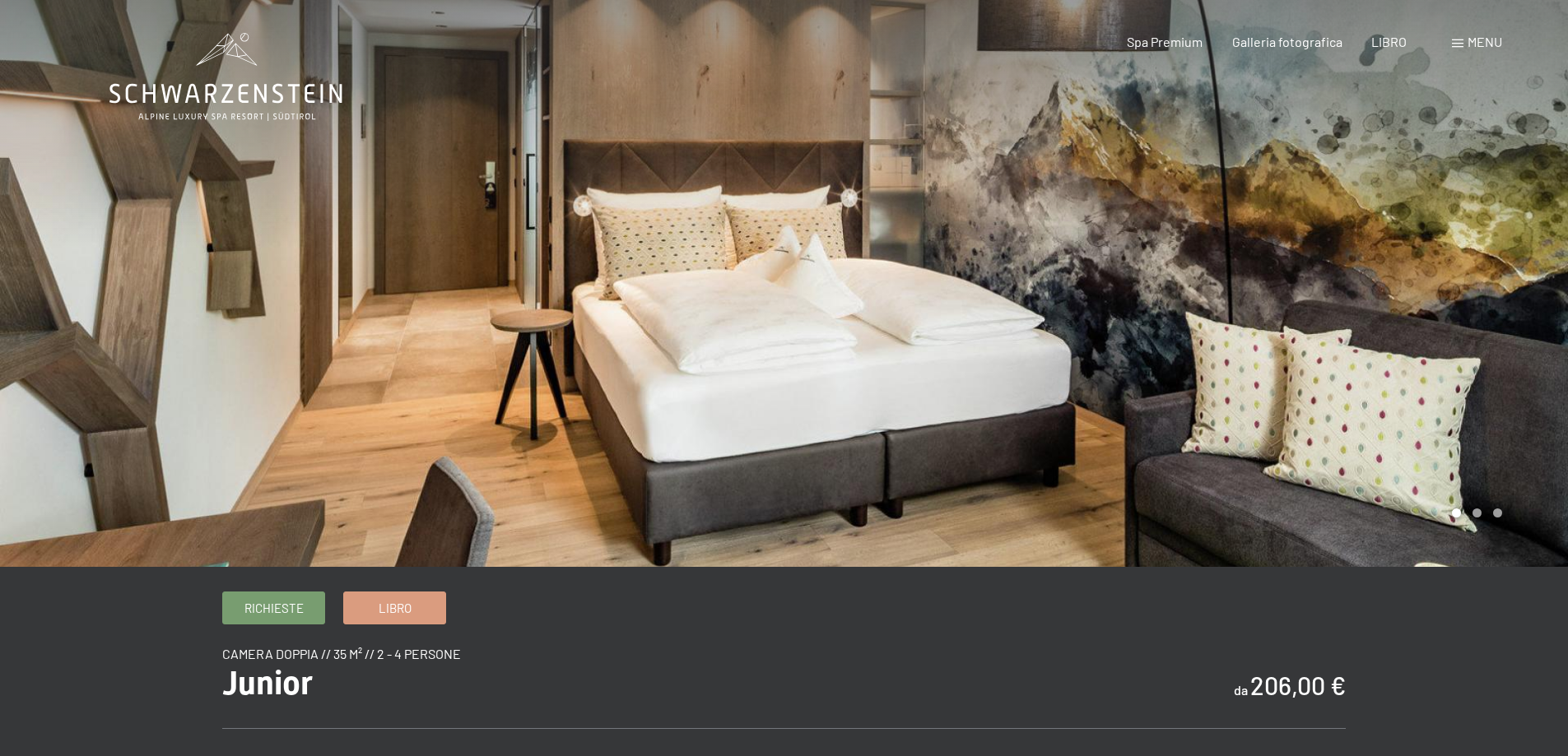
click at [1481, 271] on div at bounding box center [1177, 283] width 785 height 567
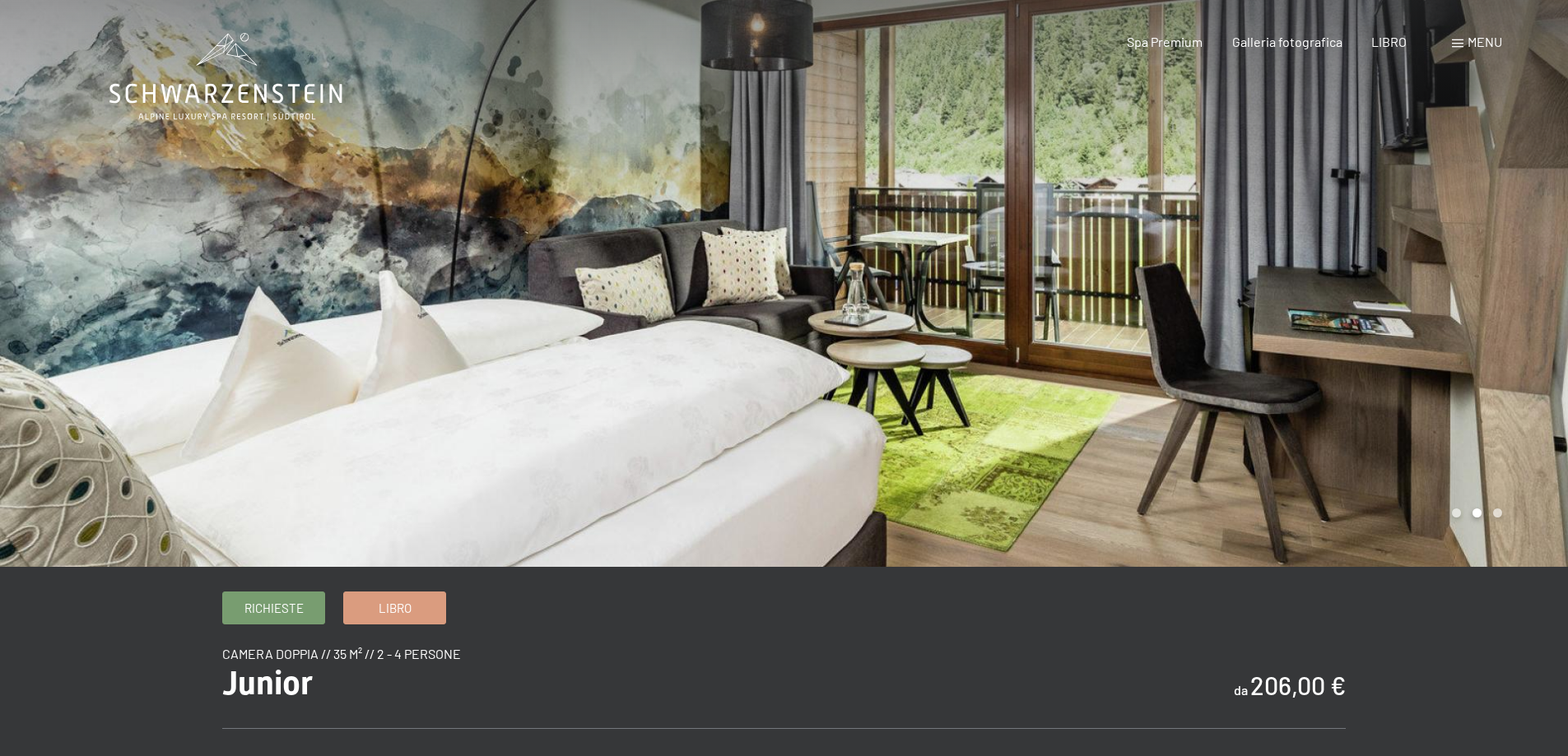
click at [1510, 296] on div at bounding box center [1177, 283] width 785 height 567
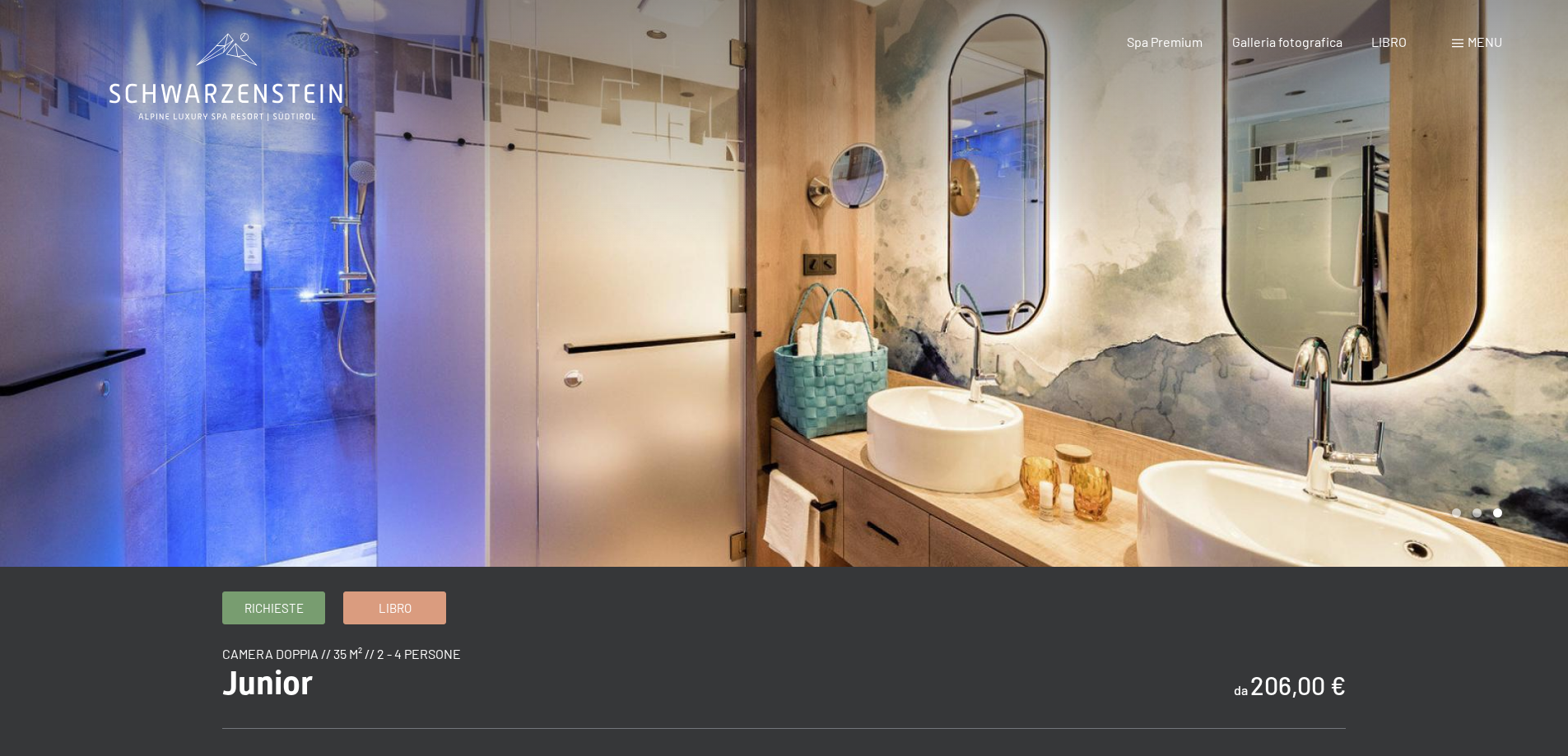
click at [1510, 296] on div at bounding box center [1177, 283] width 785 height 567
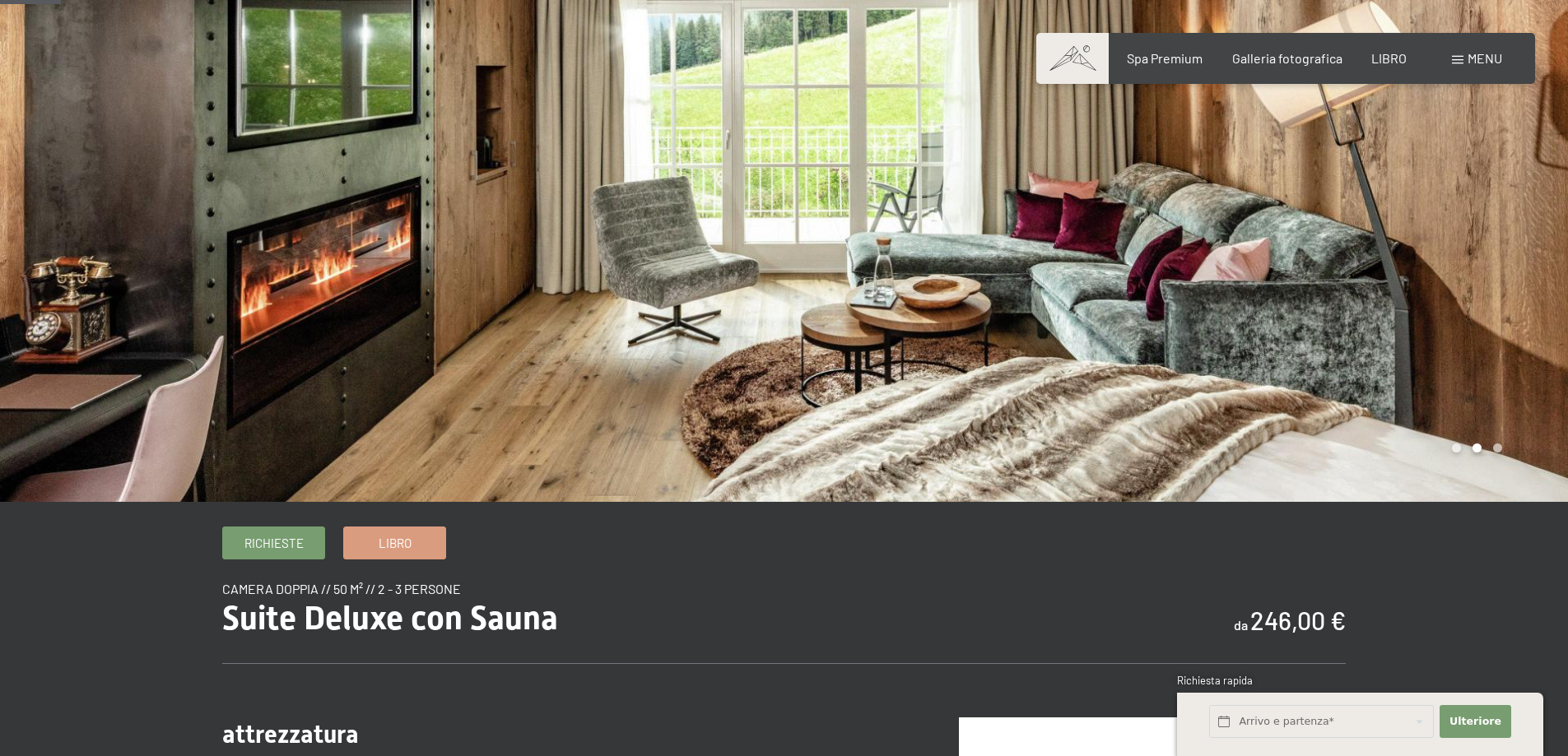
scroll to position [82, 0]
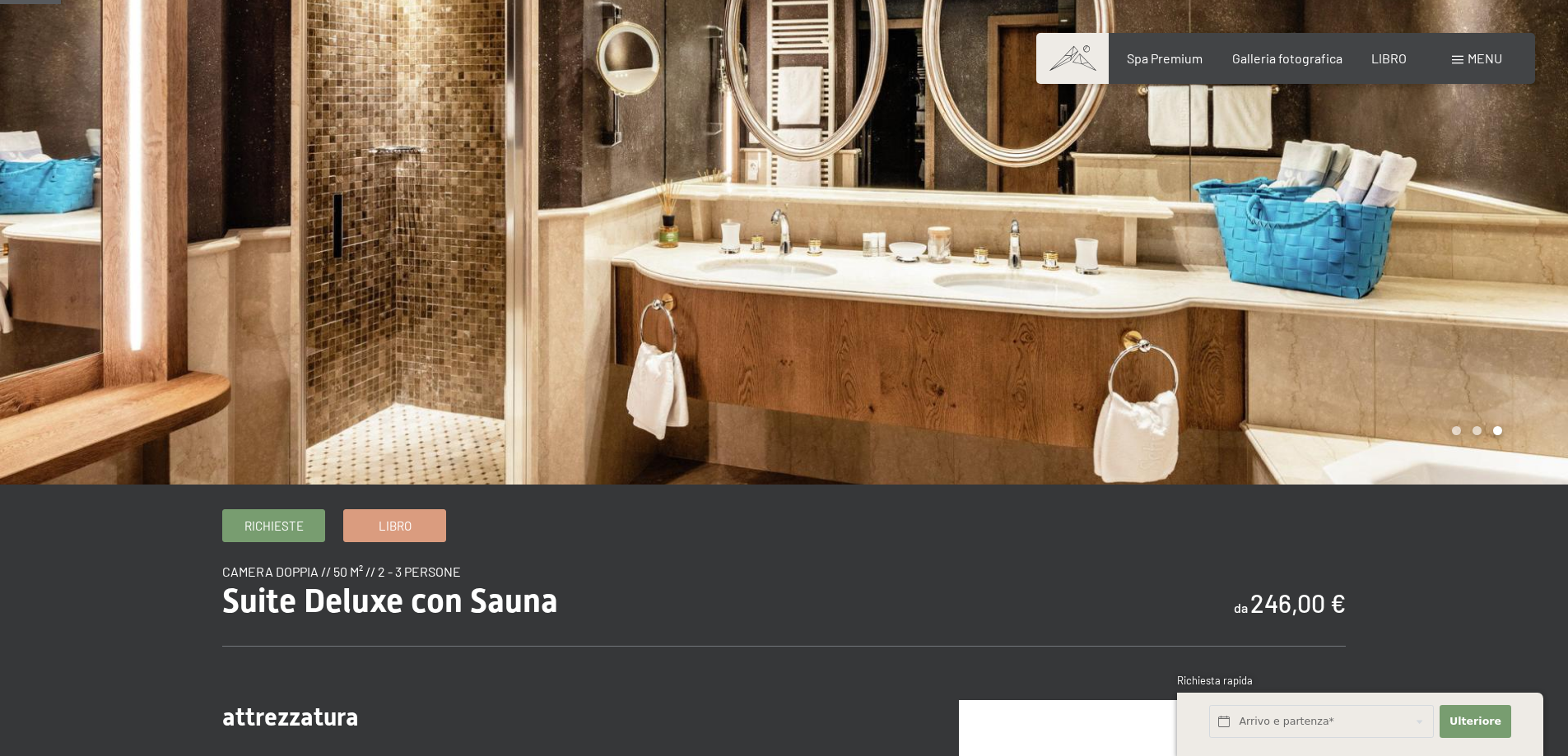
click at [1316, 302] on div at bounding box center [1177, 201] width 785 height 567
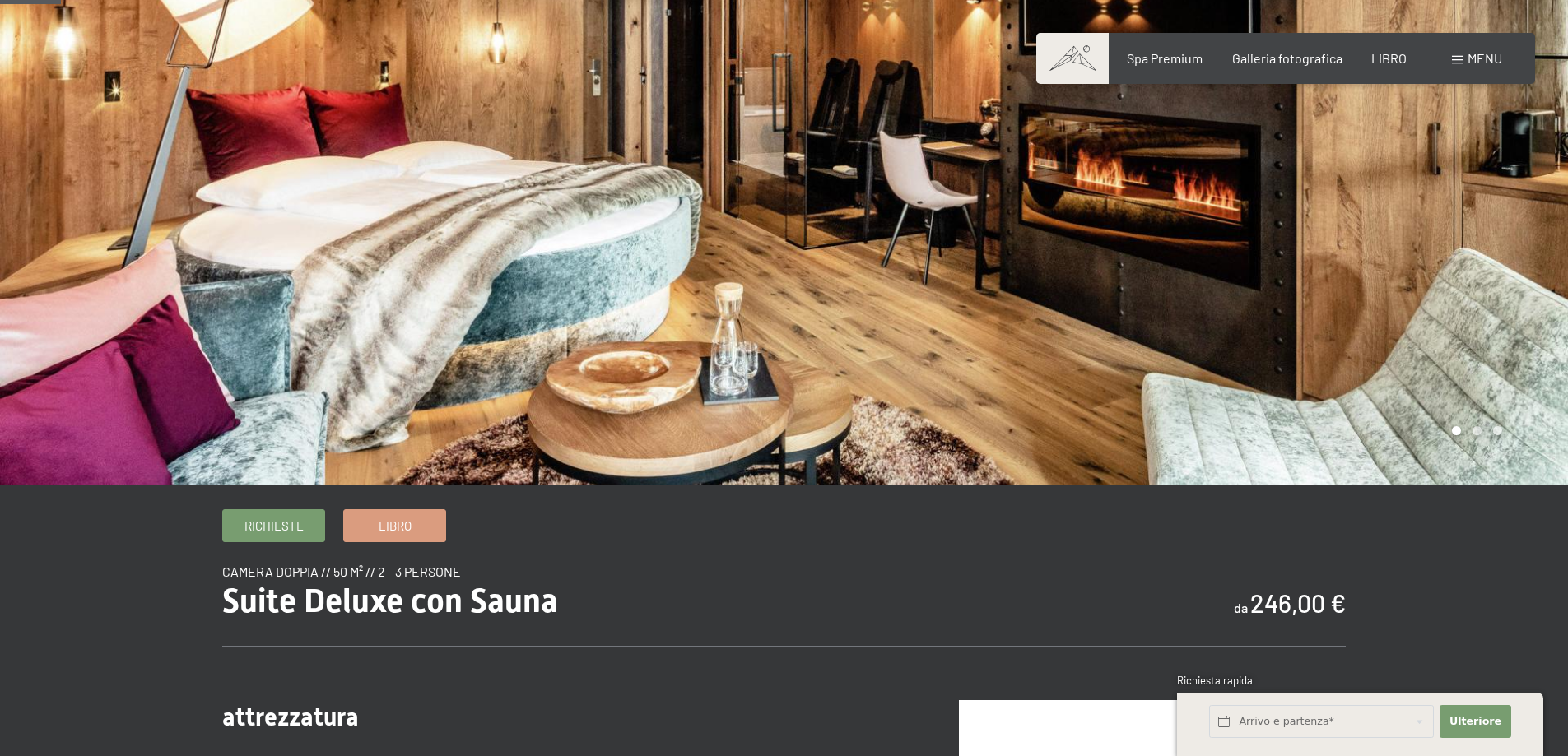
click at [1316, 302] on div at bounding box center [1177, 201] width 785 height 567
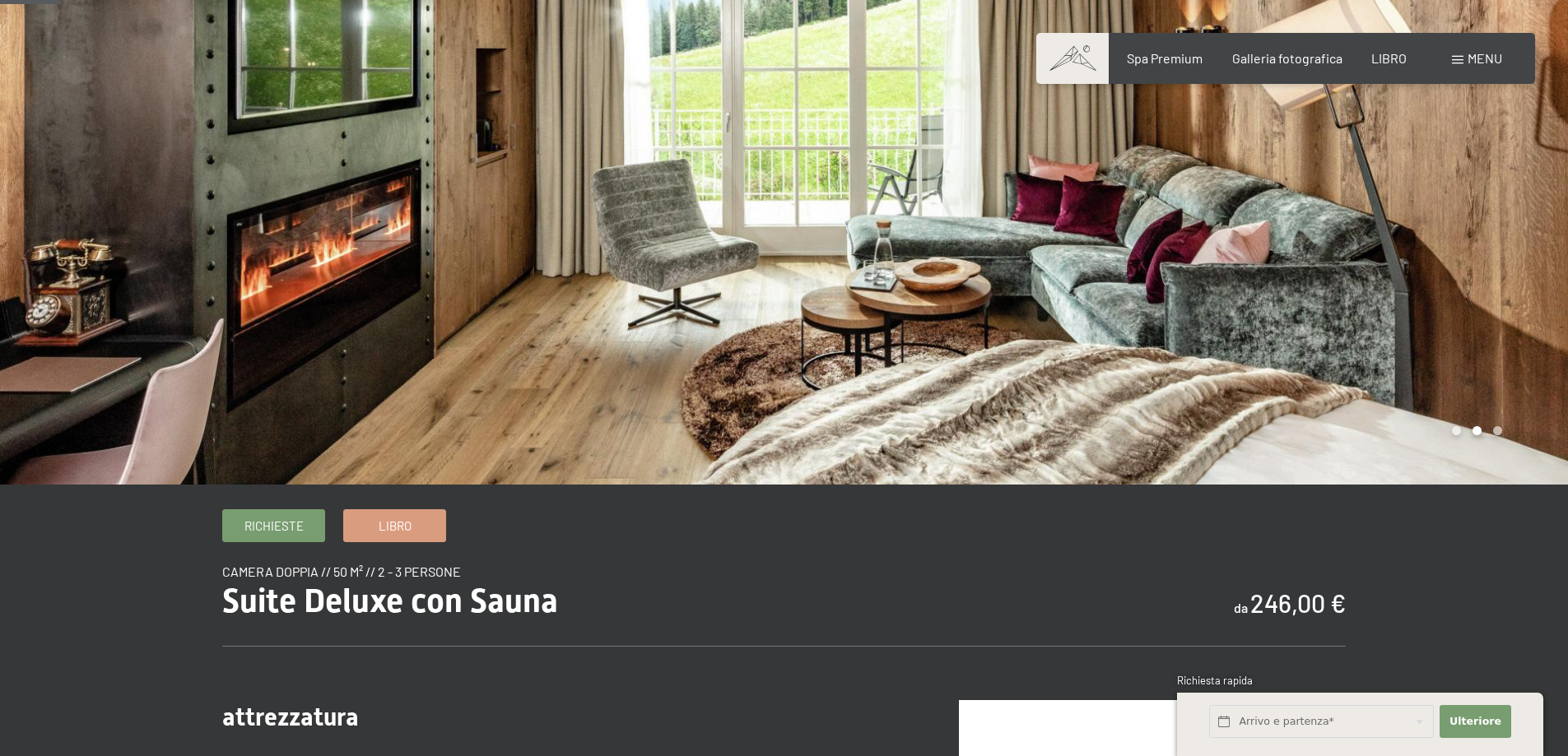
click at [1316, 302] on div at bounding box center [1177, 201] width 785 height 567
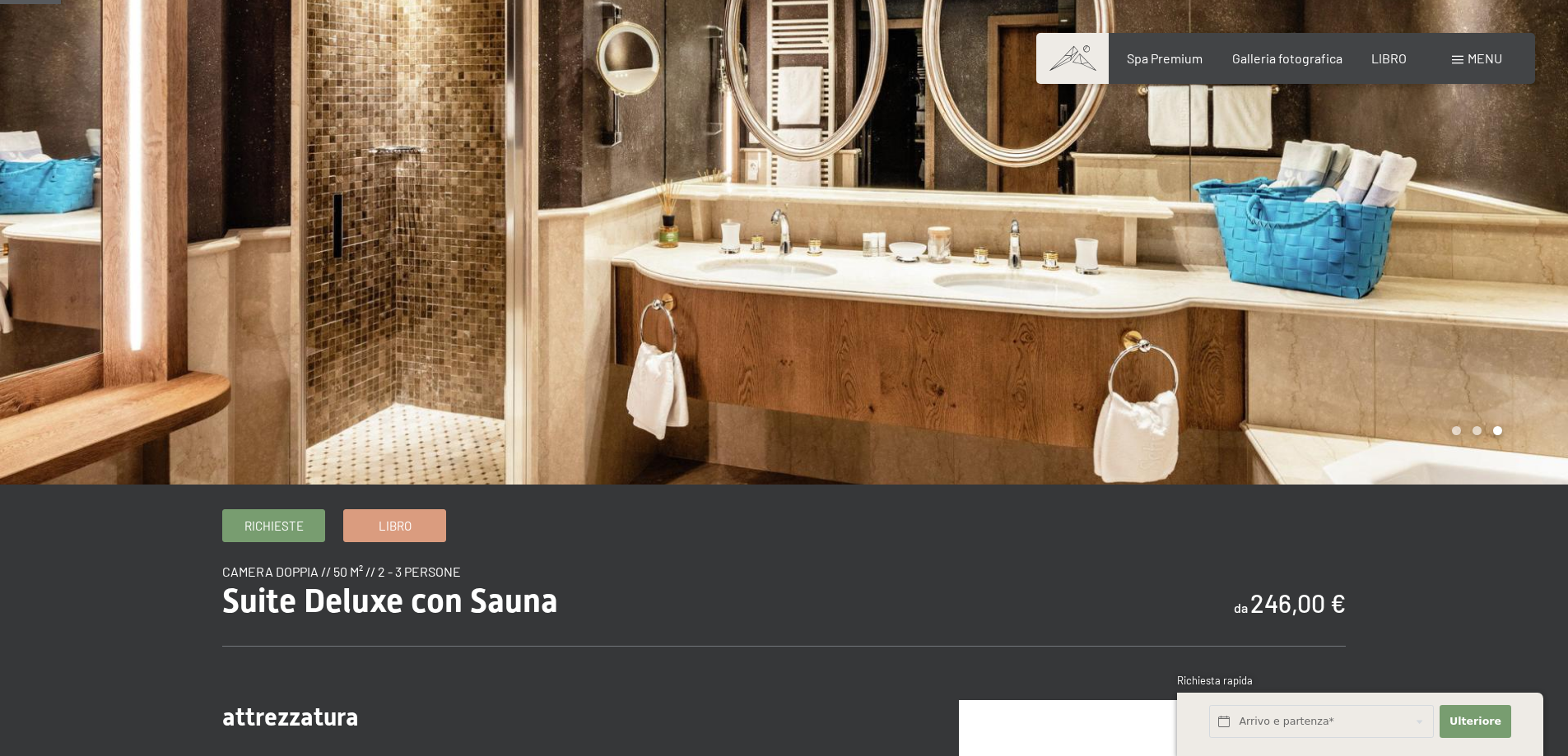
click at [1318, 297] on div at bounding box center [1177, 201] width 785 height 567
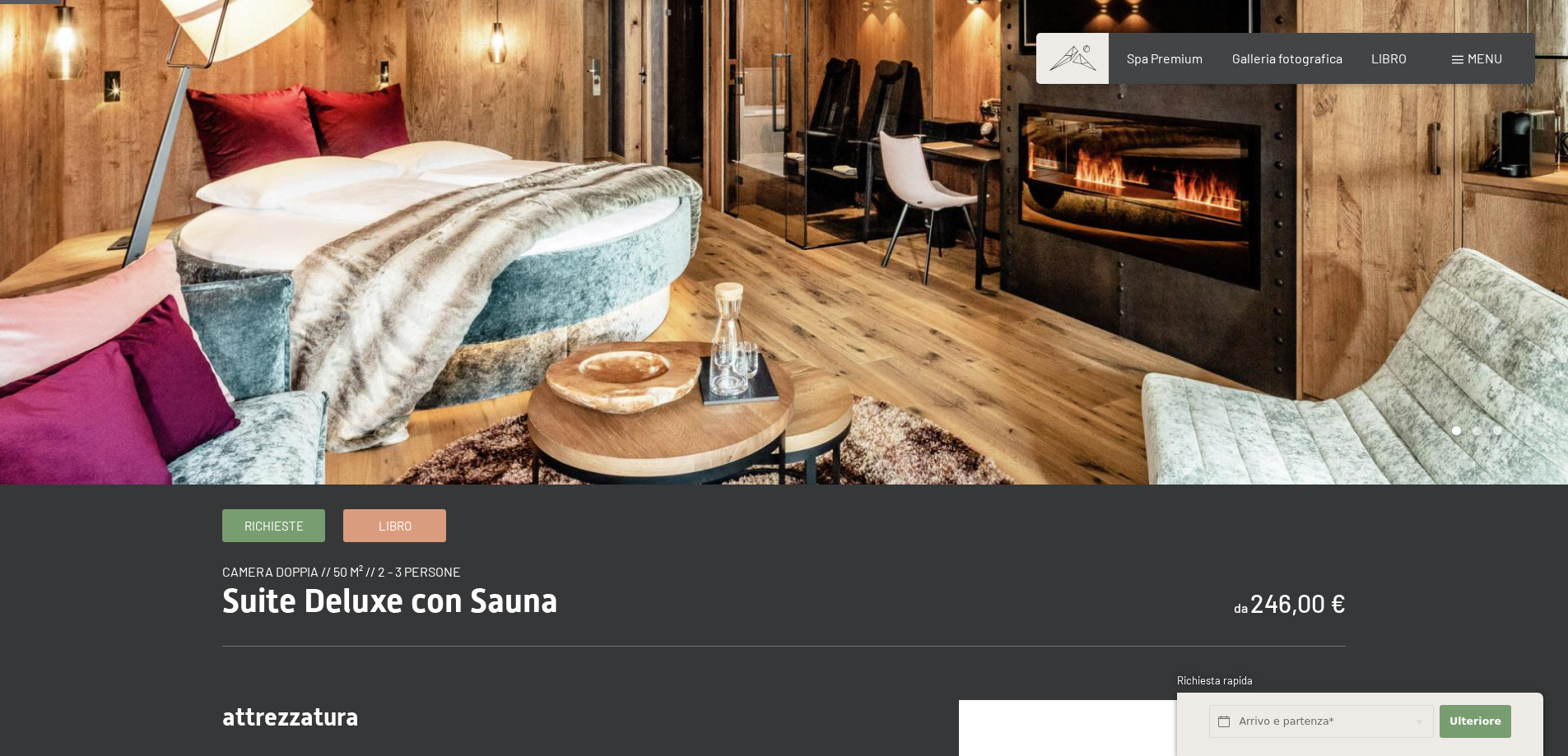
click at [1356, 280] on div at bounding box center [1177, 201] width 785 height 567
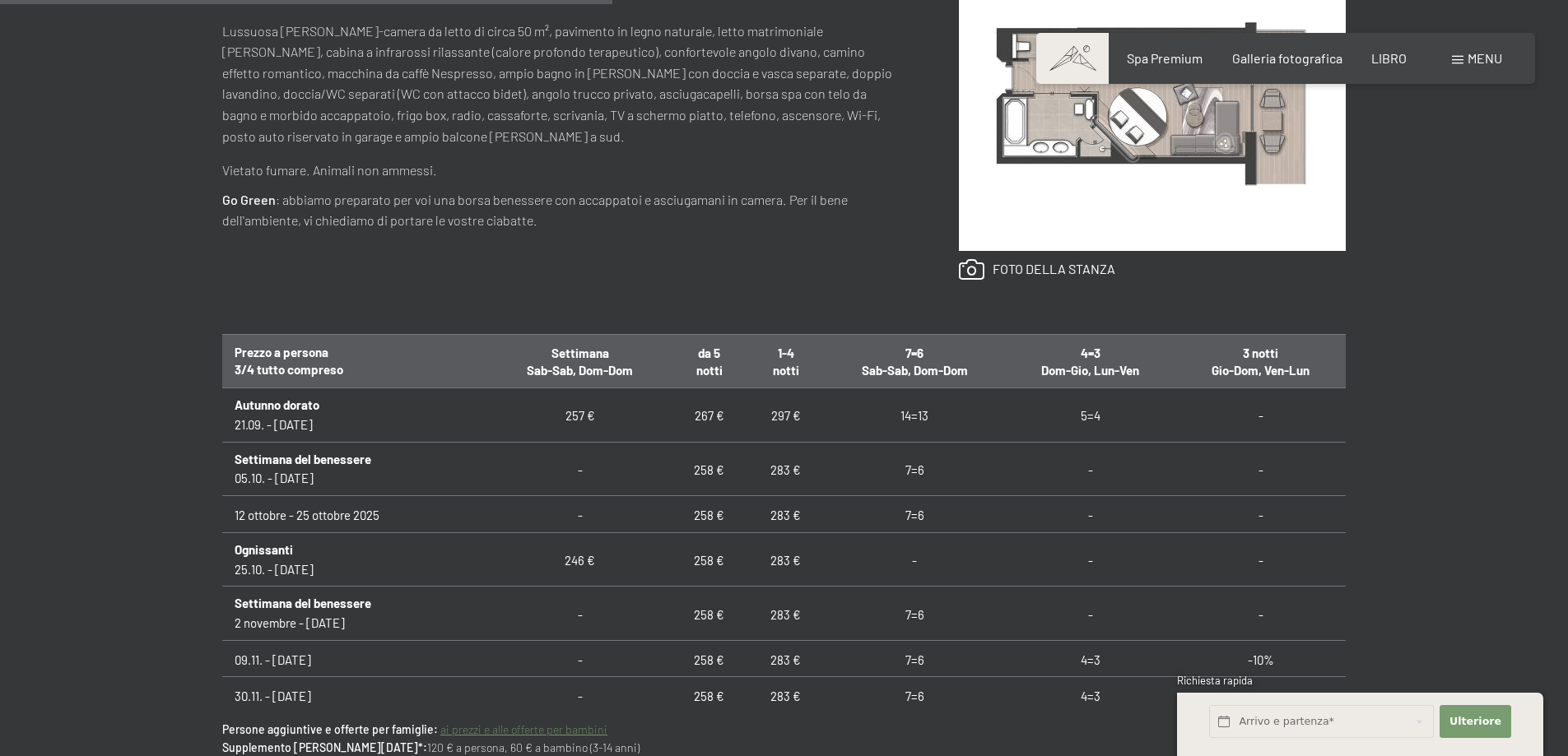
scroll to position [823, 0]
click at [786, 556] on font "283 €" at bounding box center [786, 559] width 30 height 15
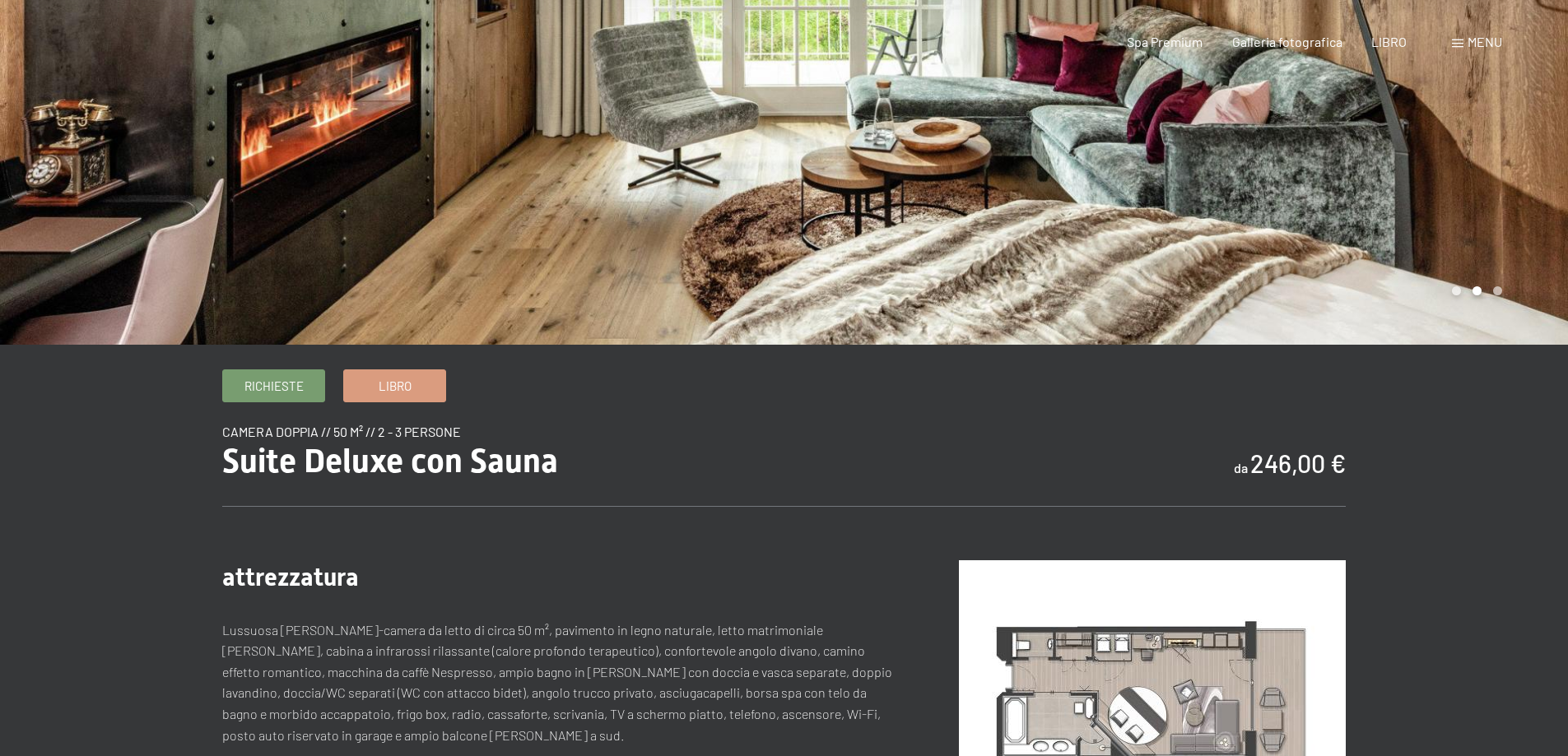
scroll to position [0, 0]
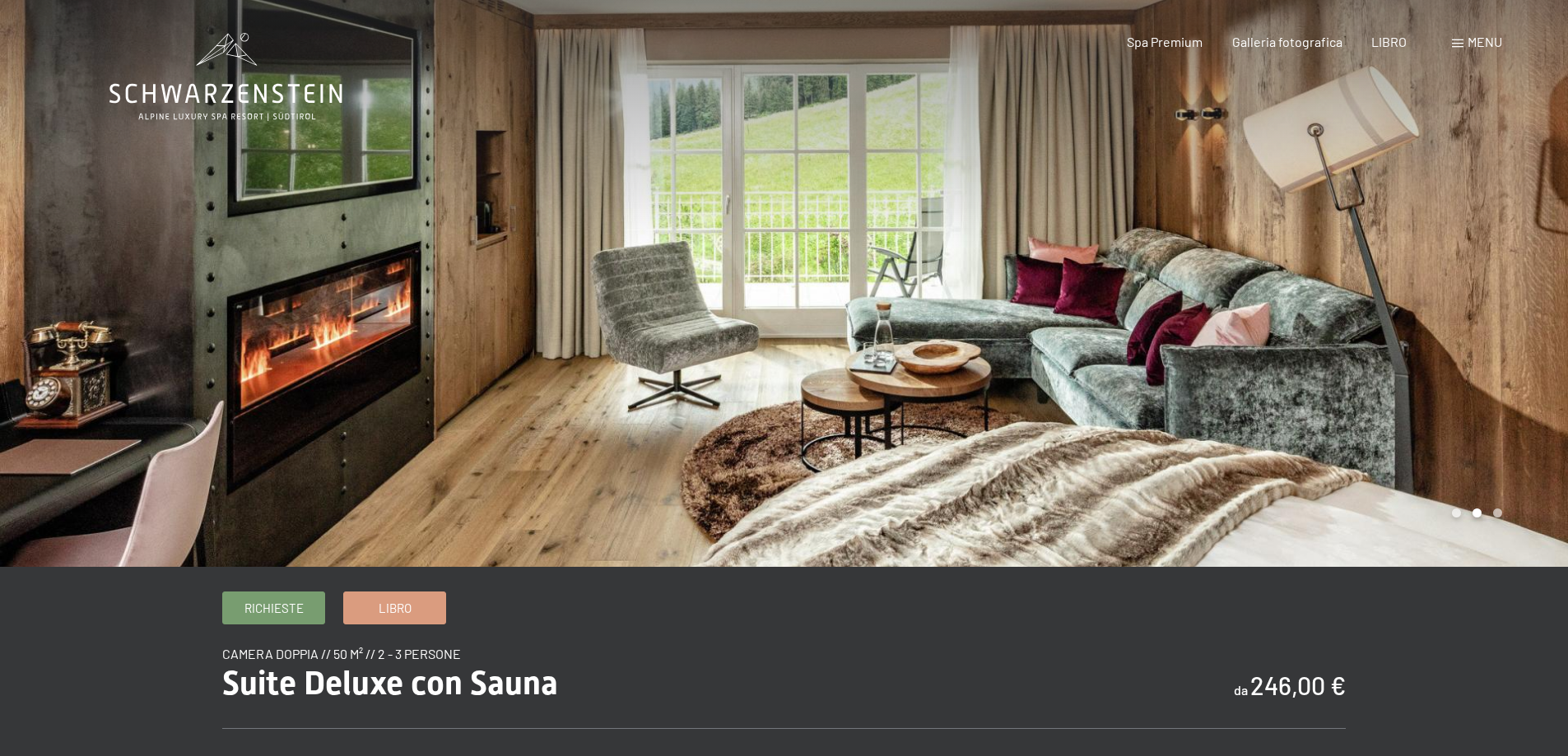
click at [517, 312] on div at bounding box center [392, 283] width 785 height 567
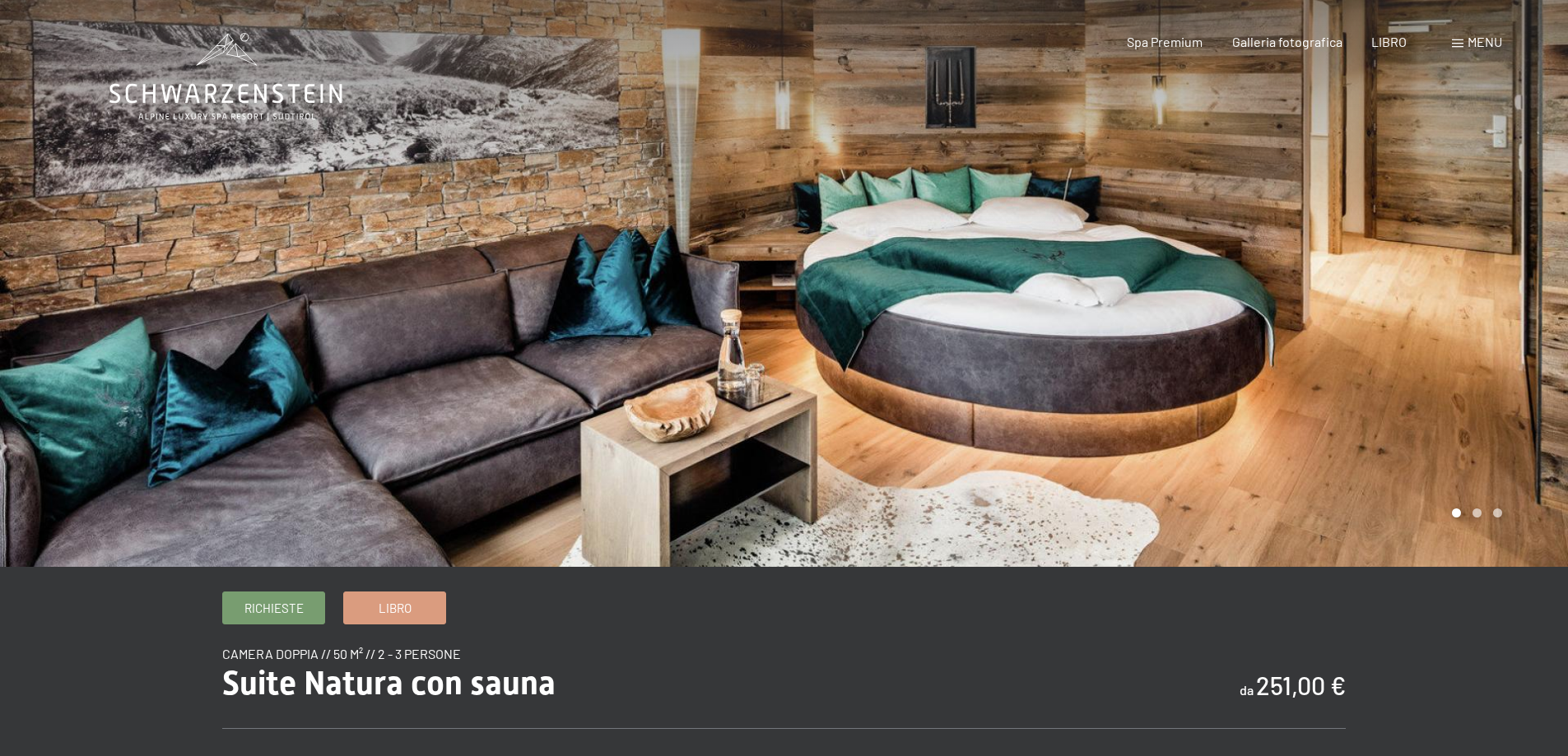
click at [1469, 291] on div at bounding box center [1177, 283] width 785 height 567
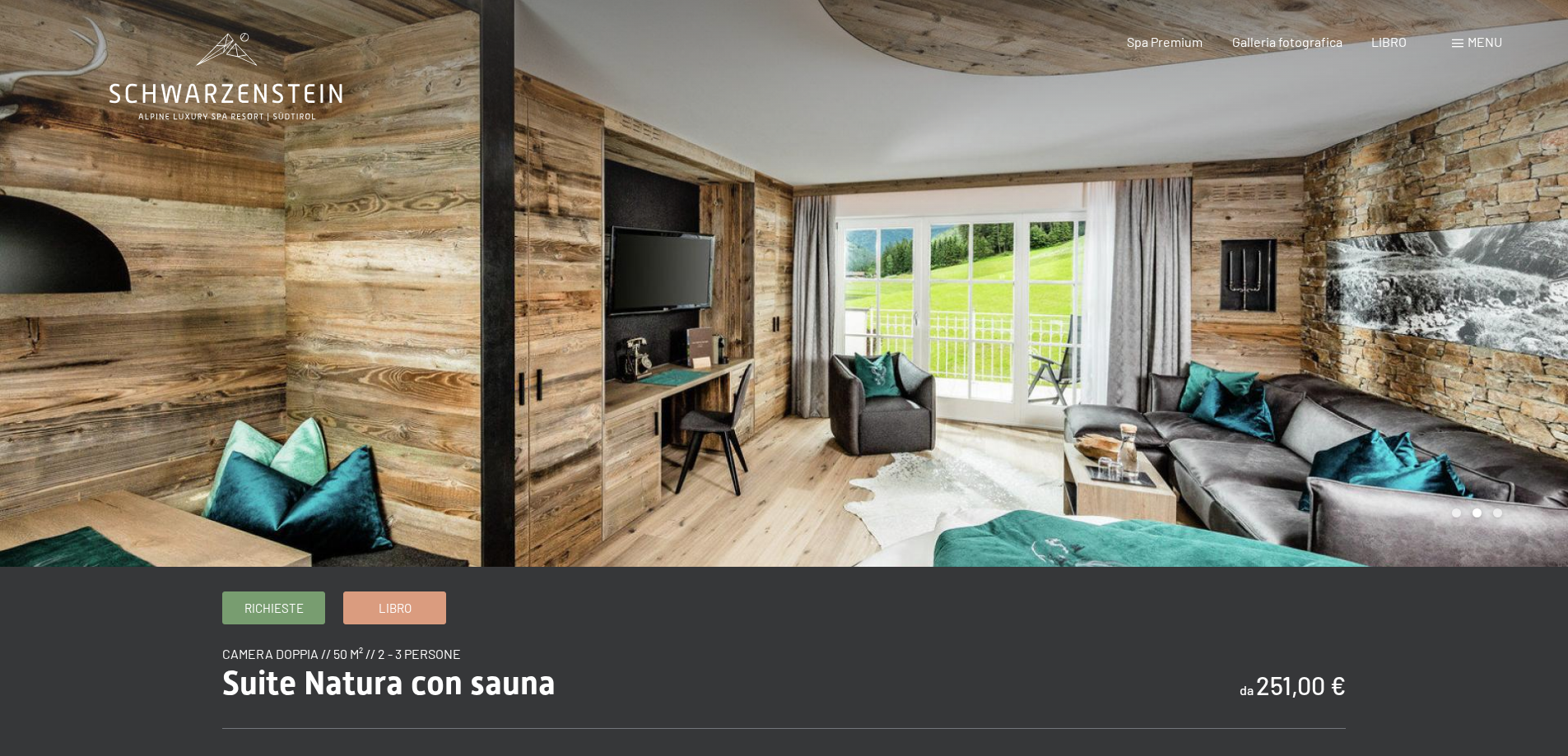
click at [1474, 296] on div at bounding box center [1177, 283] width 785 height 567
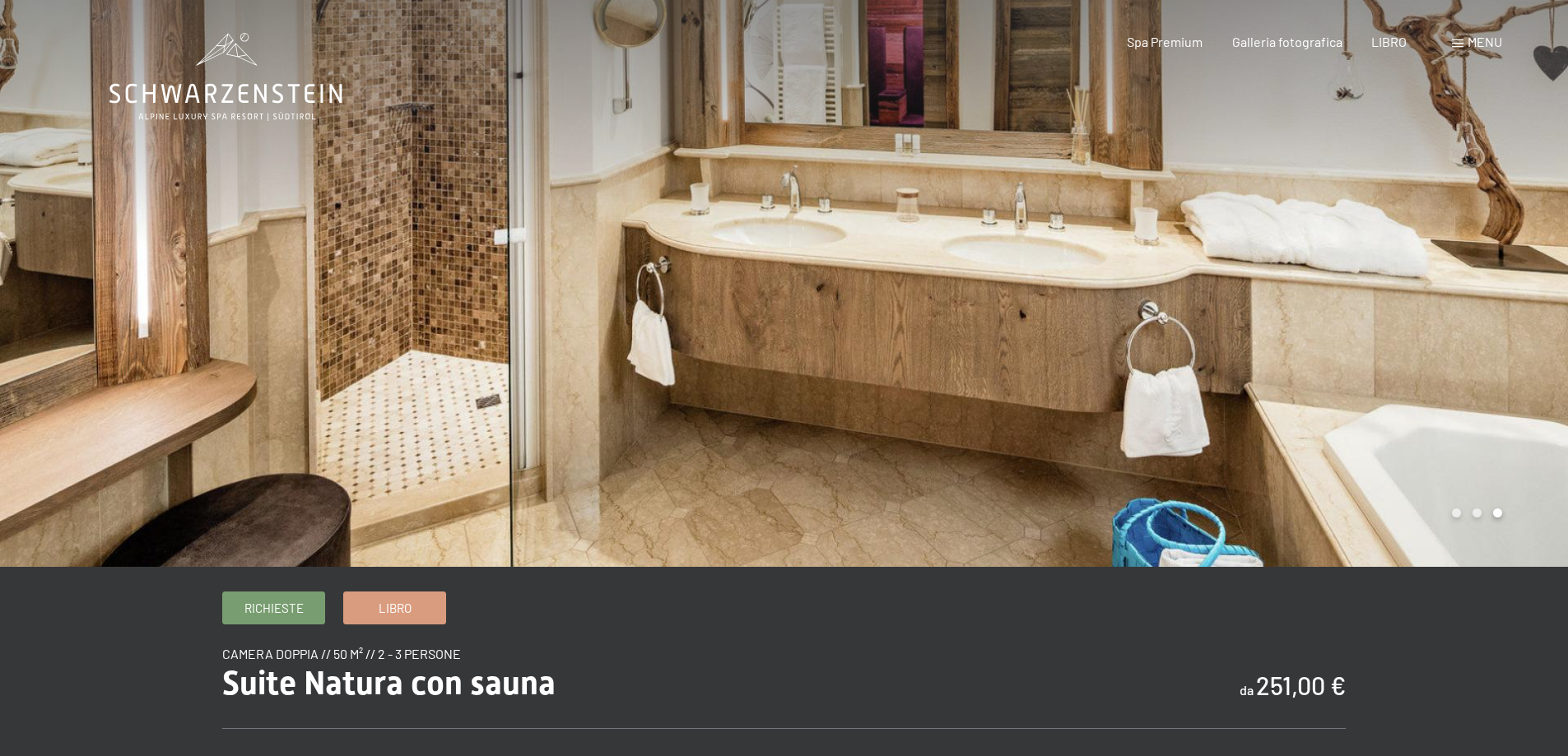
click at [1474, 296] on div at bounding box center [1177, 283] width 785 height 567
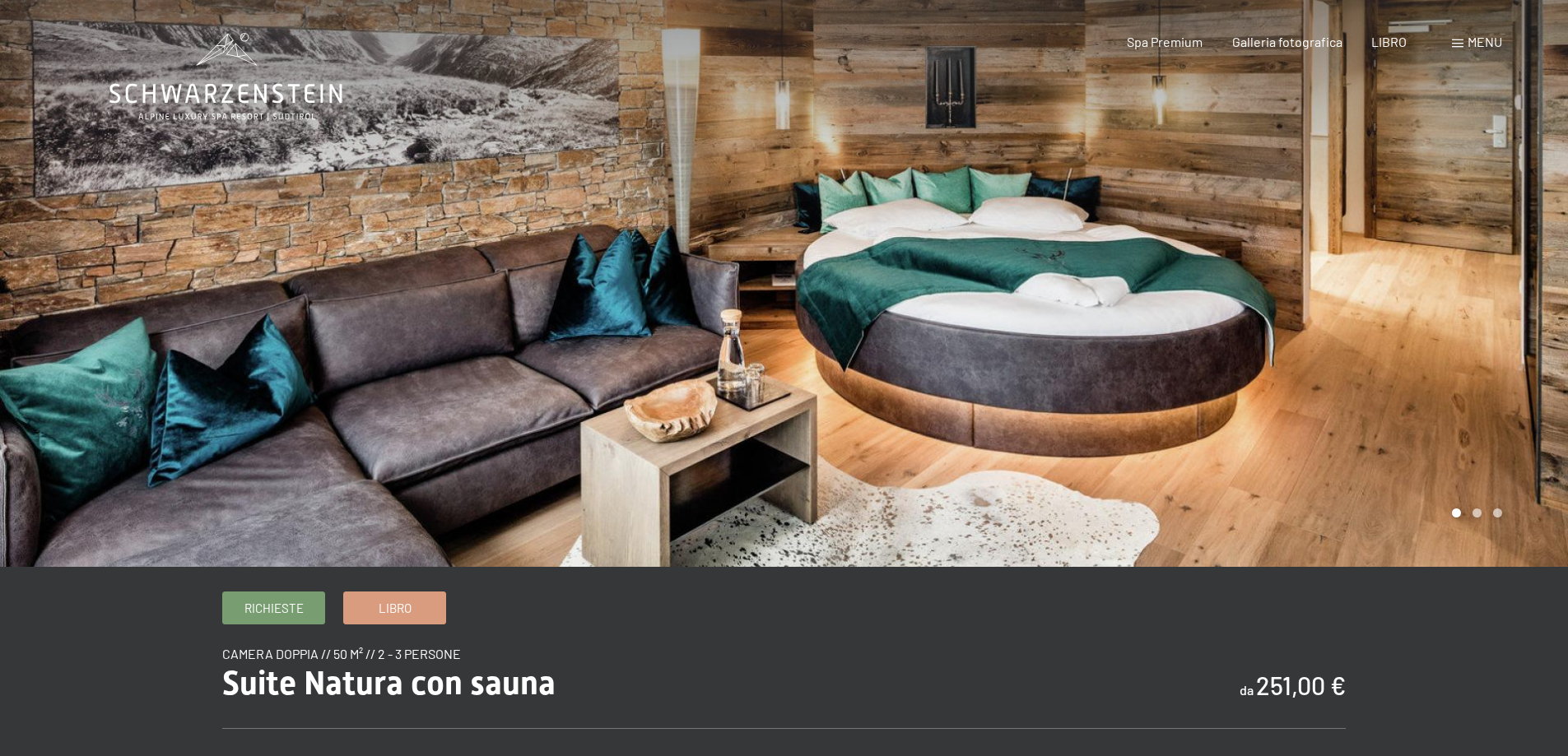
click at [1472, 287] on div at bounding box center [1177, 283] width 785 height 567
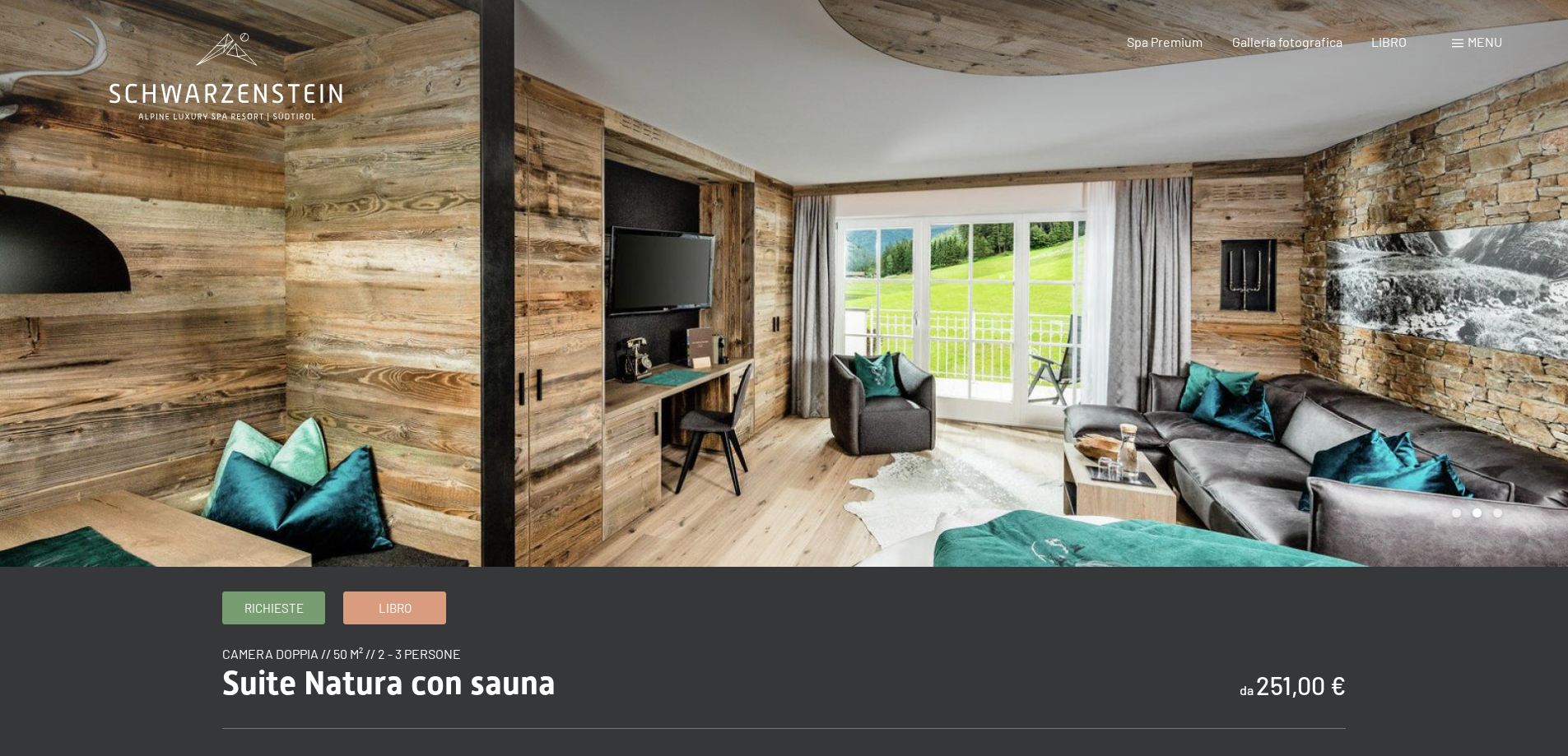
drag, startPoint x: 237, startPoint y: 92, endPoint x: 607, endPoint y: 176, distance: 379.4
click at [607, 176] on div at bounding box center [392, 283] width 785 height 567
